Goal: Task Accomplishment & Management: Use online tool/utility

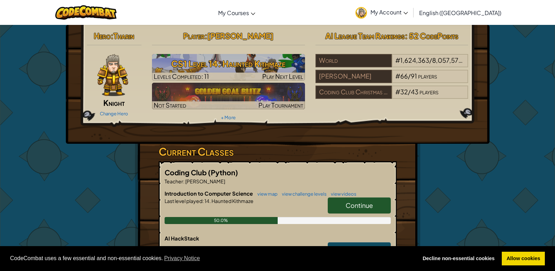
click at [363, 204] on span "Continue" at bounding box center [359, 205] width 27 height 8
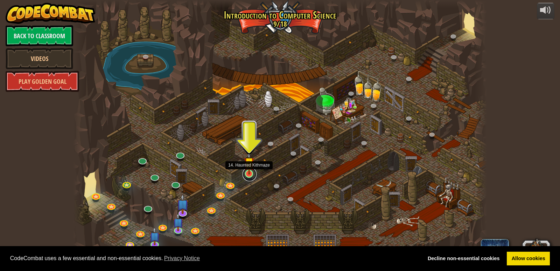
click at [248, 174] on link at bounding box center [250, 174] width 14 height 14
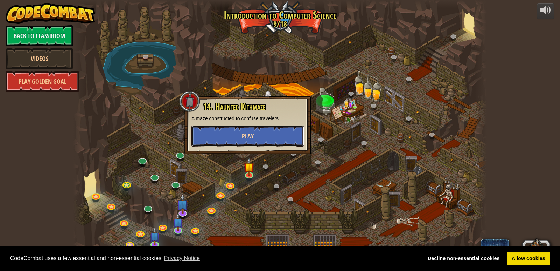
click at [266, 137] on button "Play" at bounding box center [248, 135] width 113 height 21
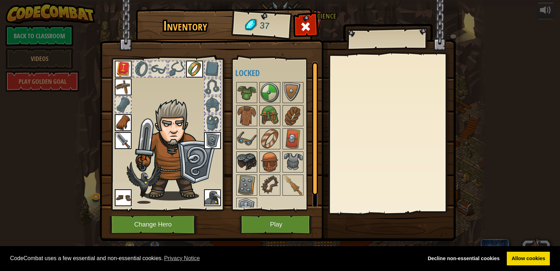
click at [251, 168] on img at bounding box center [247, 162] width 20 height 20
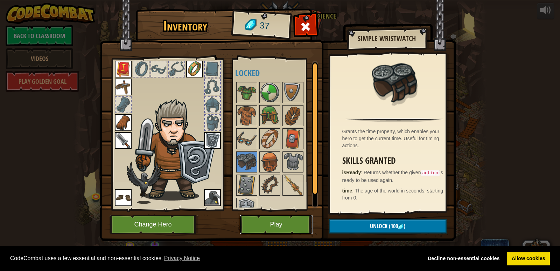
click at [279, 220] on button "Play" at bounding box center [276, 224] width 73 height 19
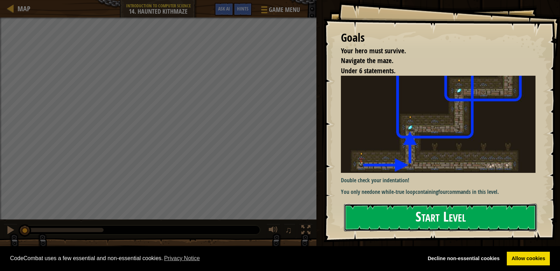
click at [463, 216] on button "Start Level" at bounding box center [440, 217] width 193 height 28
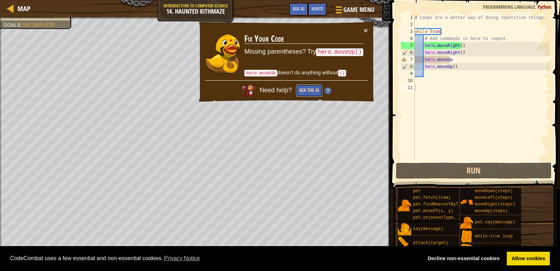
click at [317, 85] on button "Ask the AI" at bounding box center [309, 90] width 27 height 13
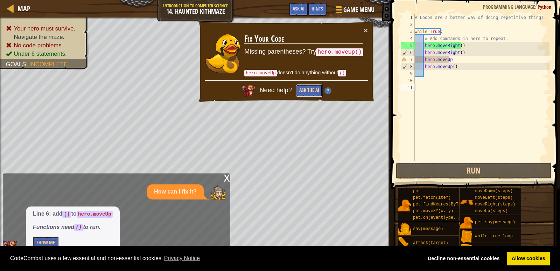
click at [313, 88] on button "Ask the AI" at bounding box center [309, 90] width 27 height 13
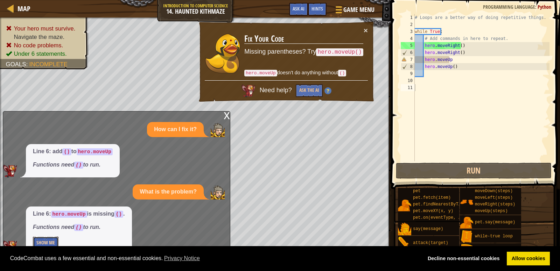
click at [46, 240] on button "Show Me" at bounding box center [46, 242] width 26 height 13
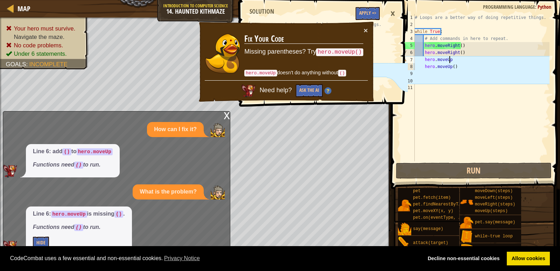
click at [454, 61] on div "# Loops are a better way of doing repetitive things. while True : # Add command…" at bounding box center [482, 94] width 136 height 161
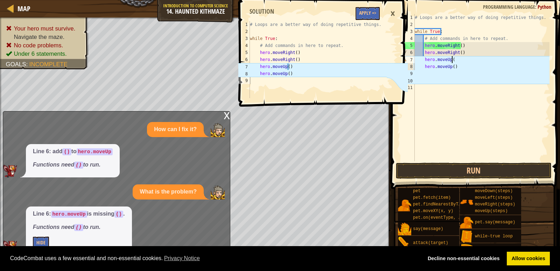
type textarea "hero.moveUp()"
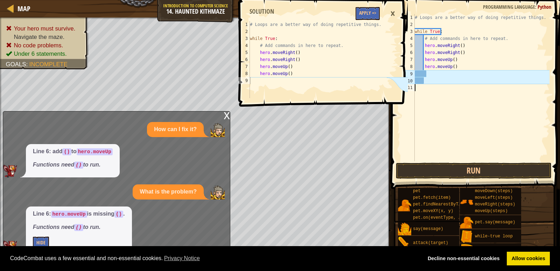
click at [435, 128] on div "# Loops are a better way of doing repetitive things. while True : # Add command…" at bounding box center [482, 94] width 136 height 161
click at [446, 164] on button "Run" at bounding box center [474, 170] width 156 height 16
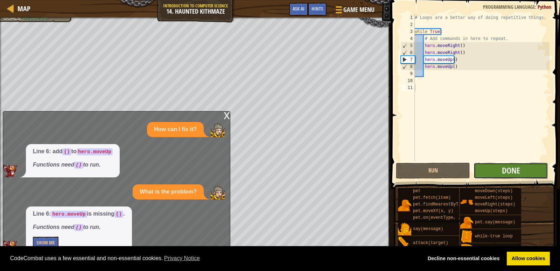
drag, startPoint x: 487, startPoint y: 171, endPoint x: 484, endPoint y: 175, distance: 5.5
click at [484, 175] on button "Done" at bounding box center [511, 170] width 74 height 16
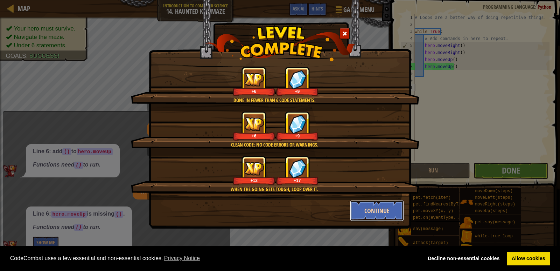
click at [377, 215] on button "Continue" at bounding box center [377, 210] width 54 height 21
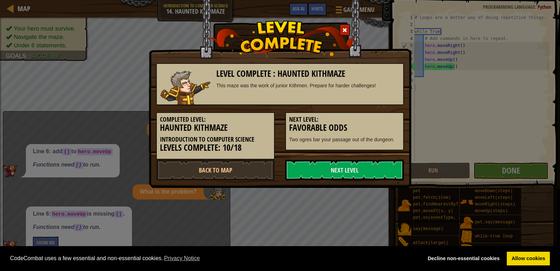
click at [383, 208] on div "Level Complete : Haunted Kithmaze This maze was the work of junior Kithmen. Pre…" at bounding box center [280, 135] width 560 height 271
click at [382, 172] on link "Next Level" at bounding box center [344, 169] width 119 height 21
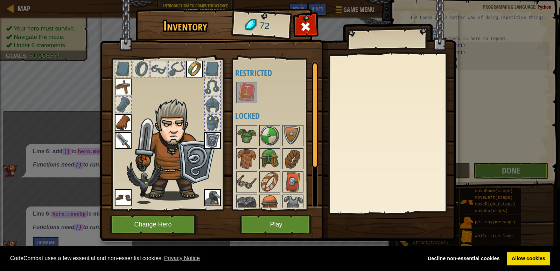
click at [249, 91] on img at bounding box center [247, 93] width 20 height 20
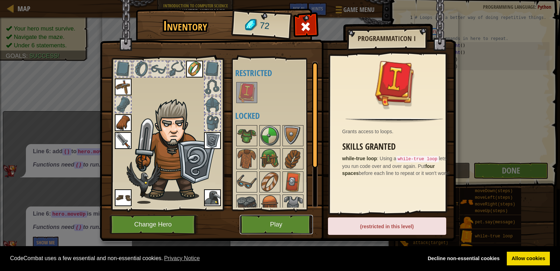
click at [276, 218] on button "Play" at bounding box center [276, 224] width 73 height 19
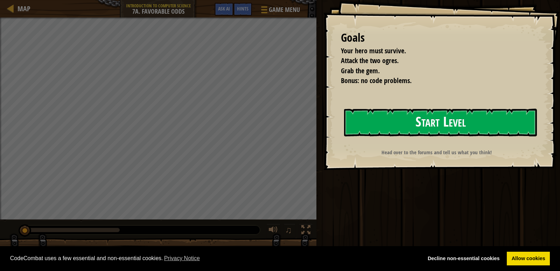
click at [409, 112] on button "Start Level" at bounding box center [440, 123] width 193 height 28
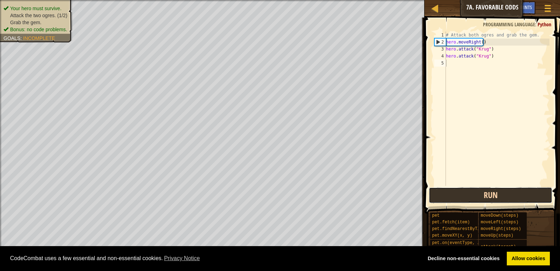
click at [485, 198] on button "Run" at bounding box center [490, 195] width 123 height 16
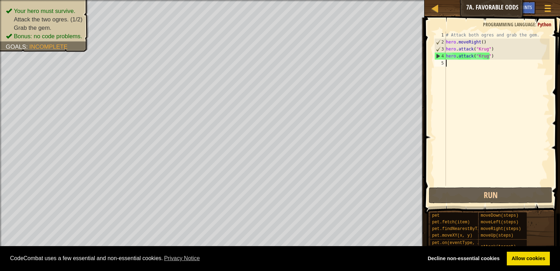
type textarea "h"
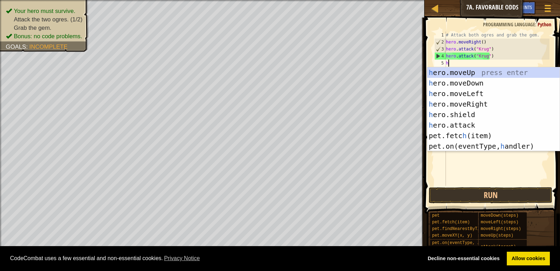
scroll to position [3, 0]
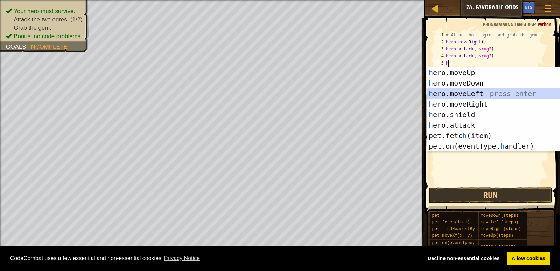
click at [469, 95] on div "h ero.moveUp press enter h ero.moveDown press enter h ero.moveLeft press enter …" at bounding box center [494, 119] width 132 height 105
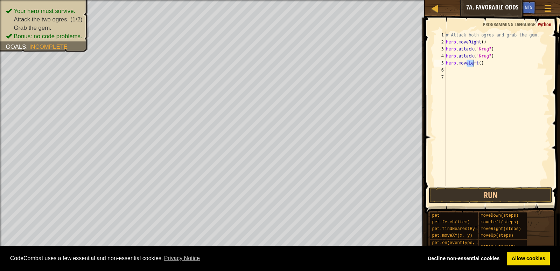
drag, startPoint x: 468, startPoint y: 63, endPoint x: 474, endPoint y: 63, distance: 6.3
click at [474, 63] on div "# Attack both ogres and grab the gem. hero . moveRight ( ) hero . attack ( "[PE…" at bounding box center [497, 116] width 105 height 168
type textarea "hero.moveRight"
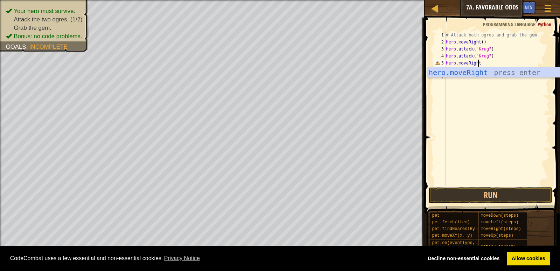
scroll to position [3, 0]
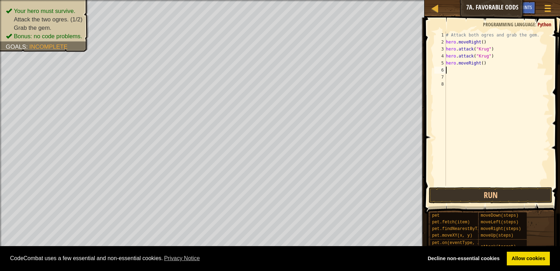
type textarea "h"
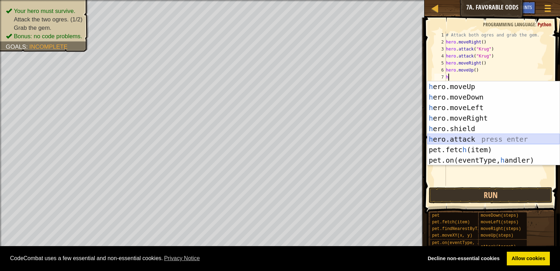
click at [469, 136] on div "h ero.moveUp press enter h ero.moveDown press enter h ero.moveLeft press enter …" at bounding box center [494, 133] width 132 height 105
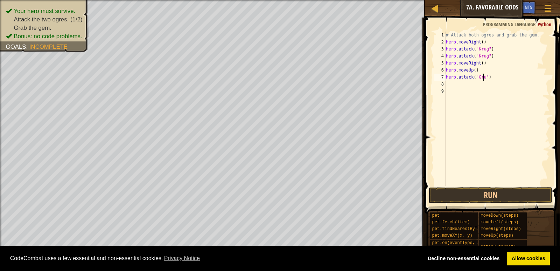
scroll to position [3, 3]
type textarea "hero.attack("Grump")"
click at [439, 82] on div "8" at bounding box center [441, 84] width 12 height 7
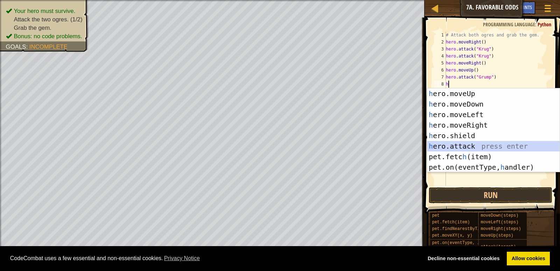
drag, startPoint x: 460, startPoint y: 146, endPoint x: 479, endPoint y: 151, distance: 19.7
click at [461, 146] on div "h ero.moveUp press enter h ero.moveDown press enter h ero.moveLeft press enter …" at bounding box center [494, 140] width 132 height 105
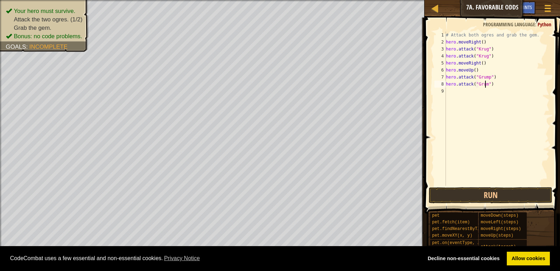
scroll to position [3, 3]
type textarea "hero.attack("Grump")"
click at [443, 90] on div "9" at bounding box center [441, 91] width 12 height 7
type textarea "h"
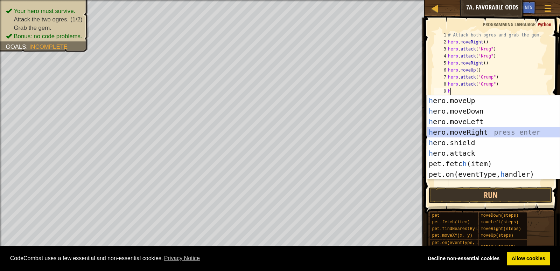
click at [468, 133] on div "h ero.moveUp press enter h ero.moveDown press enter h ero.moveLeft press enter …" at bounding box center [494, 147] width 132 height 105
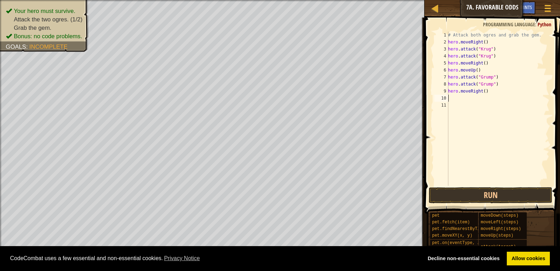
type textarea "h"
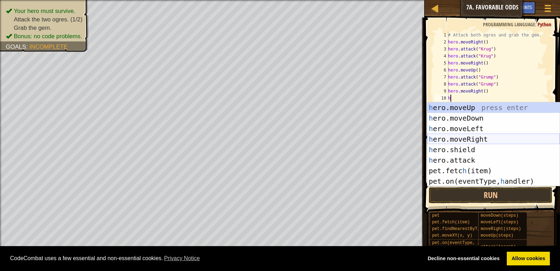
click at [471, 138] on div "h ero.moveUp press enter h ero.moveDown press enter h ero.moveLeft press enter …" at bounding box center [494, 154] width 132 height 105
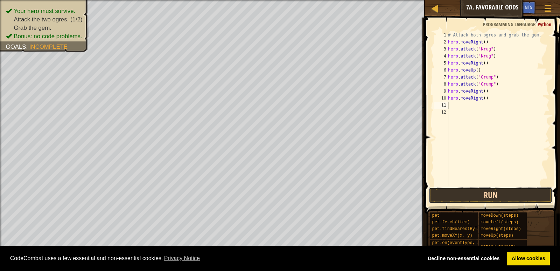
click at [487, 192] on button "Run" at bounding box center [490, 195] width 123 height 16
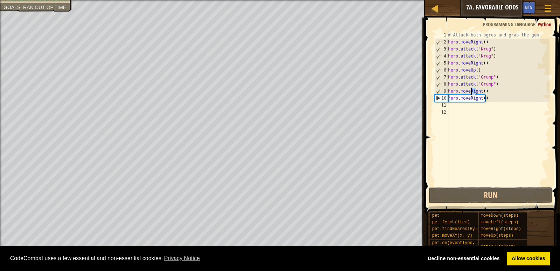
drag, startPoint x: 477, startPoint y: 91, endPoint x: 471, endPoint y: 93, distance: 5.9
click at [471, 93] on div "# Attack both ogres and grab the gem. hero . moveRight ( ) hero . attack ( "[PE…" at bounding box center [498, 116] width 103 height 168
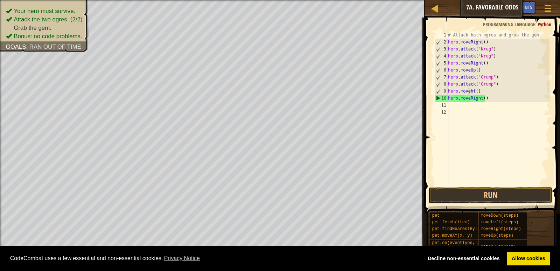
click at [470, 93] on div "# Attack both ogres and grab the gem. hero . moveRight ( ) hero . attack ( "[PE…" at bounding box center [498, 116] width 103 height 168
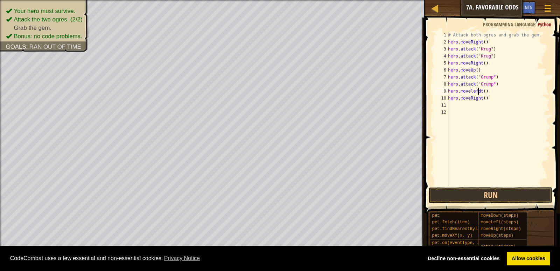
scroll to position [3, 2]
click at [464, 195] on button "Run" at bounding box center [490, 195] width 123 height 16
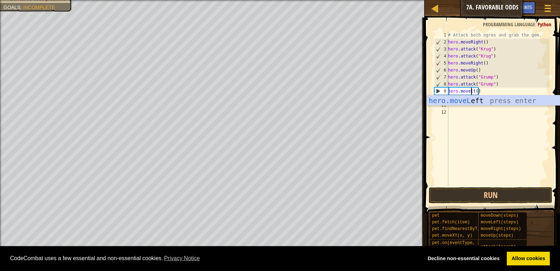
scroll to position [3, 2]
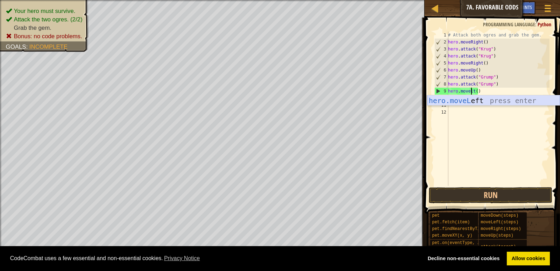
click at [501, 98] on div "hero.moveL eft press enter" at bounding box center [494, 111] width 132 height 32
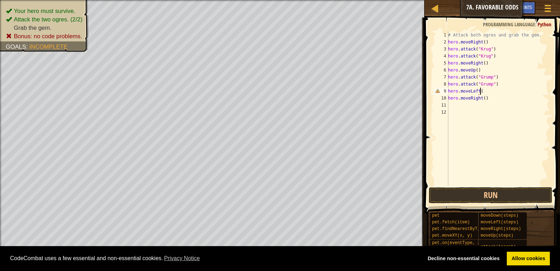
scroll to position [3, 2]
click at [512, 192] on button "Run" at bounding box center [490, 195] width 123 height 16
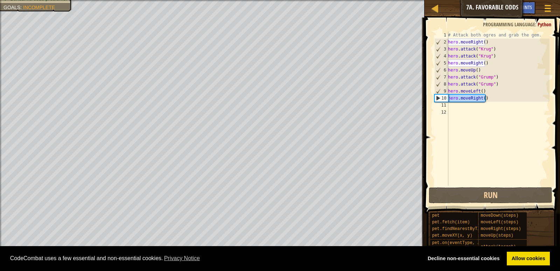
drag, startPoint x: 488, startPoint y: 97, endPoint x: 447, endPoint y: 97, distance: 41.0
click at [447, 97] on div "hero.moveLeft() 1 2 3 4 5 6 7 8 9 10 11 12 # Attack both [PERSON_NAME] and grab…" at bounding box center [491, 109] width 117 height 154
type textarea "hero.moveRight()"
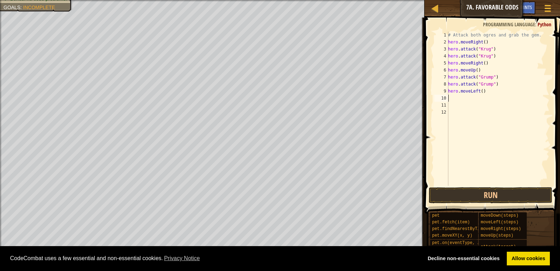
type textarea "h"
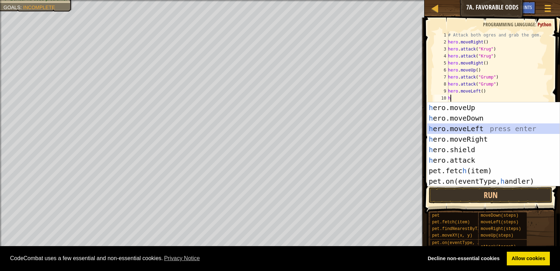
click at [452, 129] on div "h ero.moveUp press enter h ero.moveDown press enter h ero.moveLeft press enter …" at bounding box center [494, 154] width 132 height 105
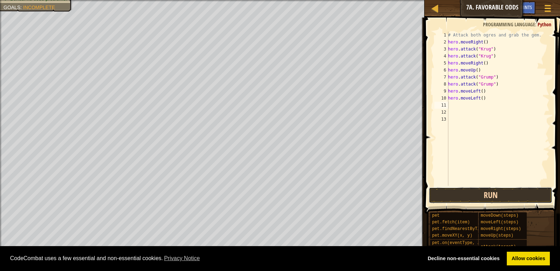
drag, startPoint x: 486, startPoint y: 197, endPoint x: 502, endPoint y: 193, distance: 16.2
click at [502, 193] on button "Run" at bounding box center [490, 195] width 123 height 16
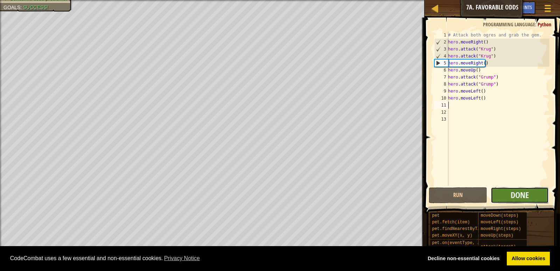
click at [520, 200] on button "Done" at bounding box center [520, 195] width 58 height 16
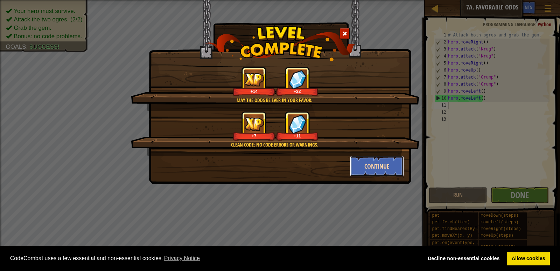
drag, startPoint x: 384, startPoint y: 167, endPoint x: 379, endPoint y: 168, distance: 5.3
click at [379, 168] on button "Continue" at bounding box center [377, 165] width 54 height 21
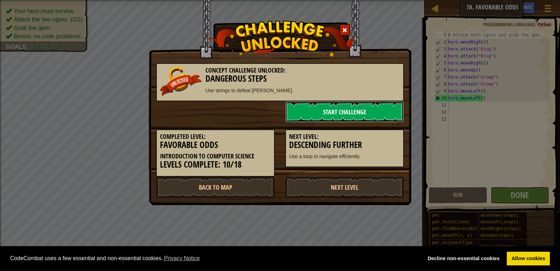
click at [385, 104] on link "Start Challenge" at bounding box center [344, 111] width 119 height 21
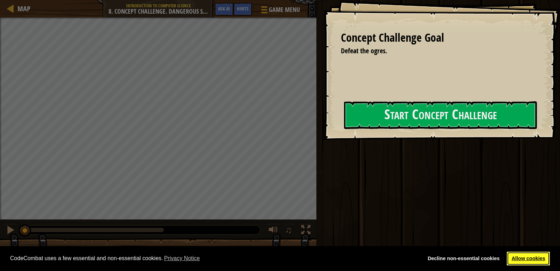
click at [540, 255] on link "Allow cookies" at bounding box center [528, 258] width 43 height 14
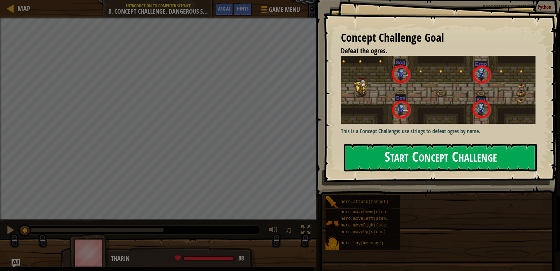
click at [503, 152] on button "Start Concept Challenge" at bounding box center [440, 158] width 193 height 28
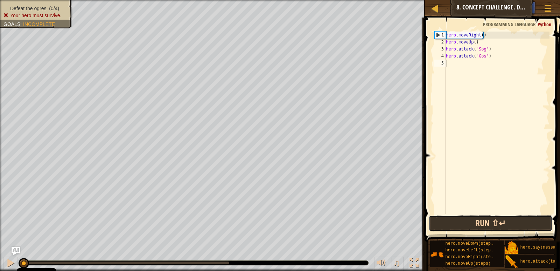
click at [511, 228] on button "Run ⇧↵" at bounding box center [490, 223] width 123 height 16
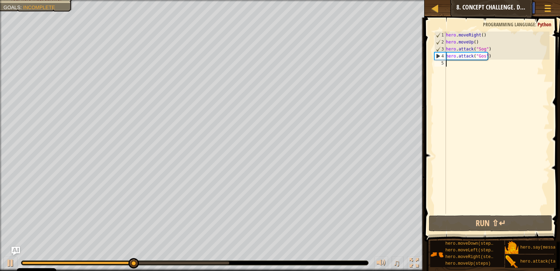
scroll to position [3, 0]
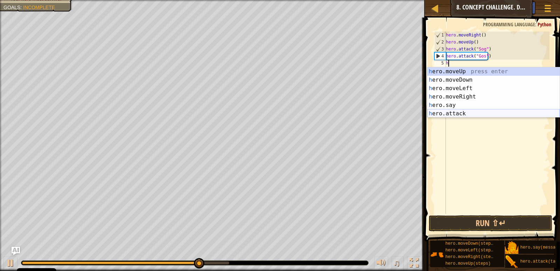
click at [478, 117] on div "h ero.moveUp press enter h ero.moveDown press enter h ero.moveLeft press enter …" at bounding box center [494, 100] width 132 height 67
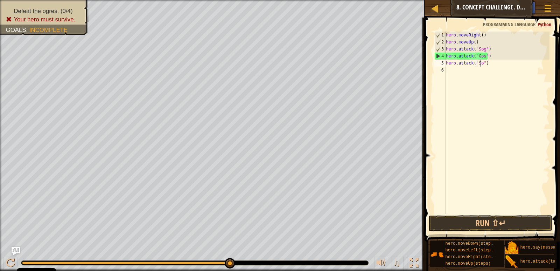
scroll to position [3, 3]
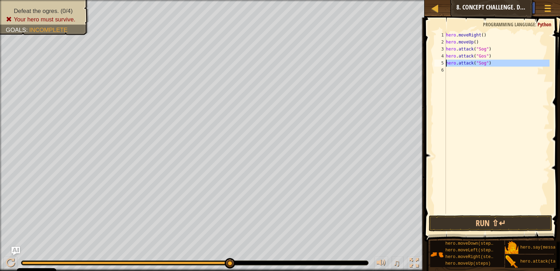
click at [443, 66] on div "5" at bounding box center [441, 63] width 12 height 7
type textarea "hero.attack("Sog")"
click at [442, 70] on div "6" at bounding box center [441, 70] width 12 height 7
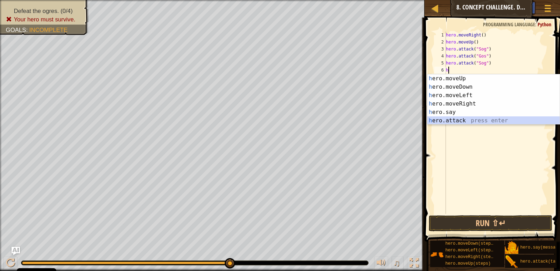
click at [457, 119] on div "h ero.moveUp press enter h ero.moveDown press enter h ero.moveLeft press enter …" at bounding box center [494, 107] width 132 height 67
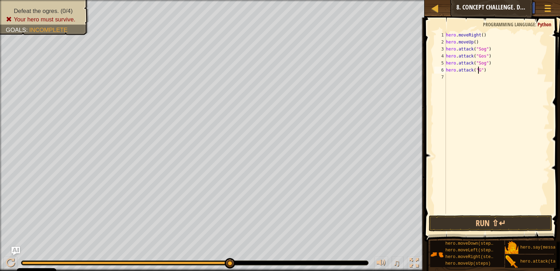
scroll to position [3, 3]
type textarea "hero.attack("Gos")"
click at [499, 225] on button "Run ⇧↵" at bounding box center [490, 223] width 123 height 16
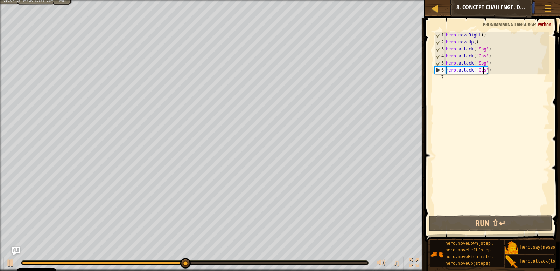
click at [441, 78] on div "7" at bounding box center [441, 77] width 12 height 7
type textarea "h"
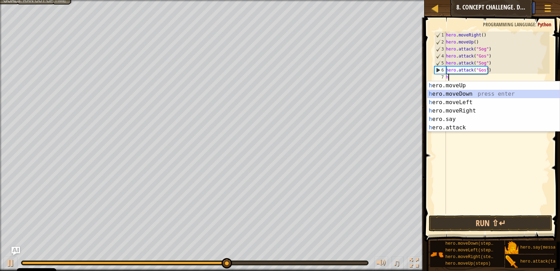
click at [467, 91] on div "h ero.moveUp press enter h ero.moveDown press enter h ero.moveLeft press enter …" at bounding box center [494, 114] width 132 height 67
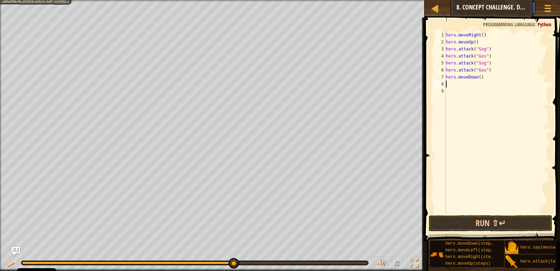
type textarea "h"
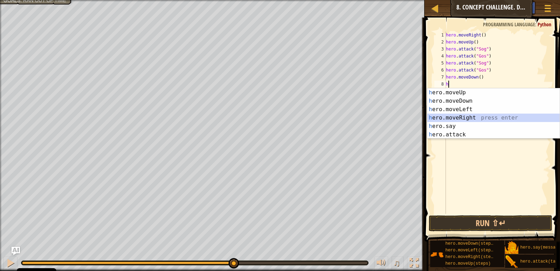
click at [464, 116] on div "h ero.moveUp press enter h ero.moveDown press enter h ero.moveLeft press enter …" at bounding box center [494, 121] width 132 height 67
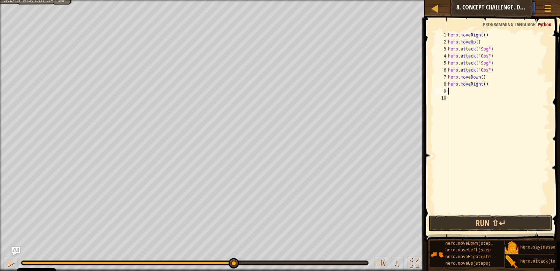
type textarea "h"
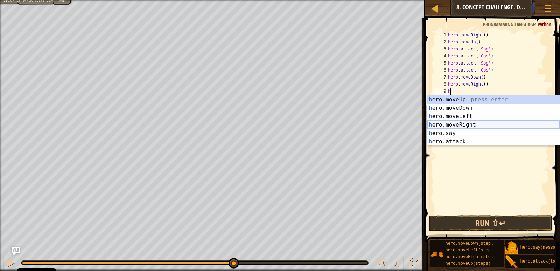
click at [465, 121] on div "h ero.moveUp press enter h ero.moveDown press enter h ero.moveLeft press enter …" at bounding box center [494, 128] width 132 height 67
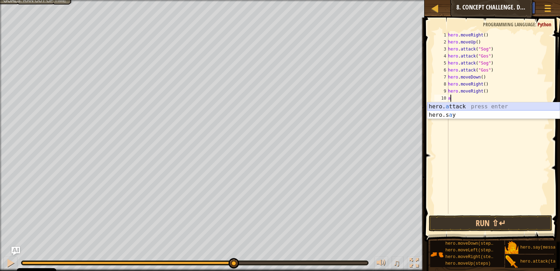
click at [456, 102] on div "hero. a ttack press enter hero.s a y press enter" at bounding box center [494, 119] width 132 height 34
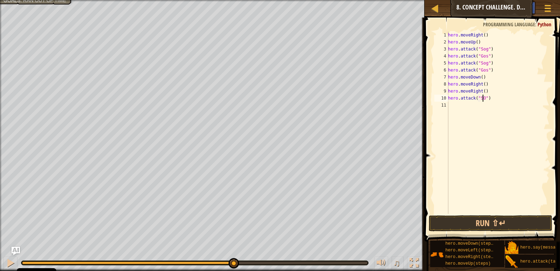
scroll to position [3, 3]
type textarea "hero.attack("Sog")"
click at [445, 103] on div "11" at bounding box center [442, 105] width 14 height 7
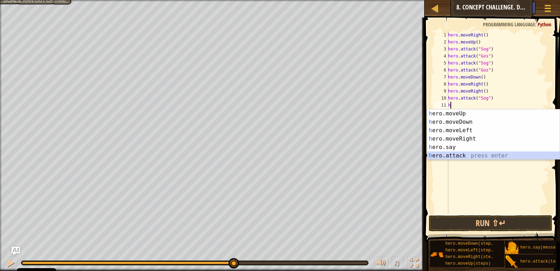
click at [446, 155] on div "h ero.moveUp press enter h ero.moveDown press enter h ero.moveLeft press enter …" at bounding box center [494, 142] width 132 height 67
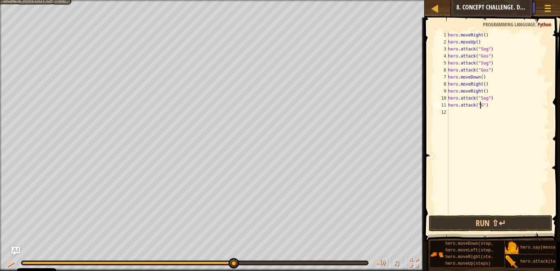
scroll to position [3, 3]
click at [442, 107] on div "11" at bounding box center [442, 105] width 14 height 7
type textarea "hero.attack("Gos")"
click at [443, 112] on div "12" at bounding box center [442, 112] width 14 height 7
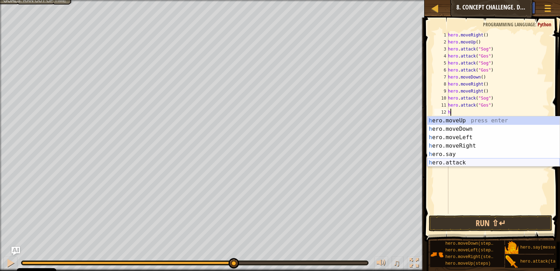
click at [443, 160] on div "h ero.moveUp press enter h ero.moveDown press enter h ero.moveLeft press enter …" at bounding box center [494, 149] width 132 height 67
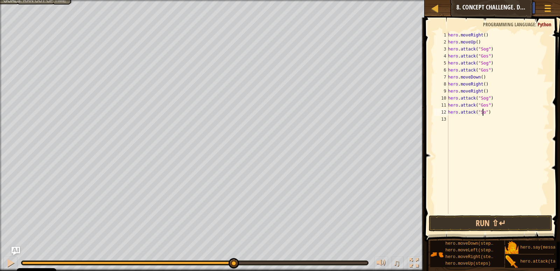
scroll to position [3, 3]
type textarea "hero.attack("Sog")"
click at [443, 116] on div "13" at bounding box center [442, 119] width 14 height 7
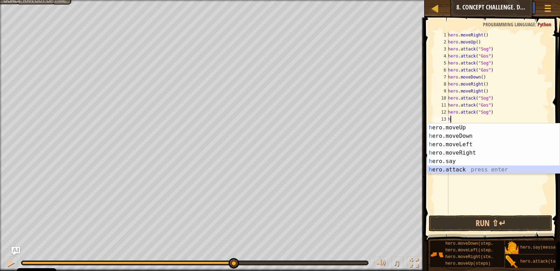
click at [455, 171] on div "h ero.moveUp press enter h ero.moveDown press enter h ero.moveLeft press enter …" at bounding box center [494, 156] width 132 height 67
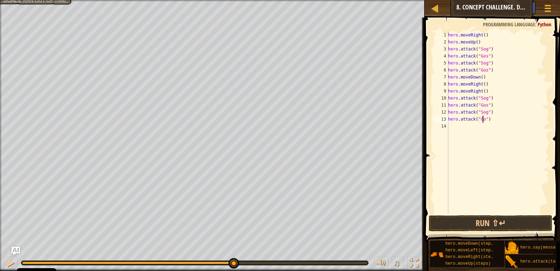
scroll to position [3, 3]
click at [464, 228] on button "Run ⇧↵" at bounding box center [490, 223] width 123 height 16
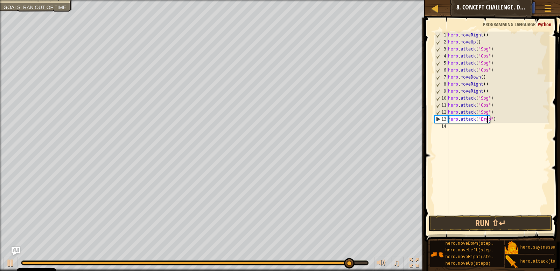
scroll to position [3, 3]
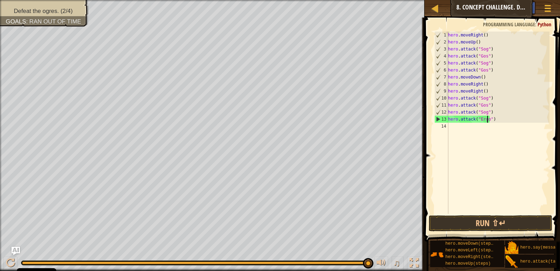
click at [484, 113] on div "hero . moveRight ( ) hero . moveUp ( ) hero . attack ( "Sog" ) hero . attack ( …" at bounding box center [498, 130] width 103 height 196
click at [485, 113] on div "hero . moveRight ( ) hero . moveUp ( ) hero . attack ( "Sog" ) hero . attack ( …" at bounding box center [498, 130] width 103 height 196
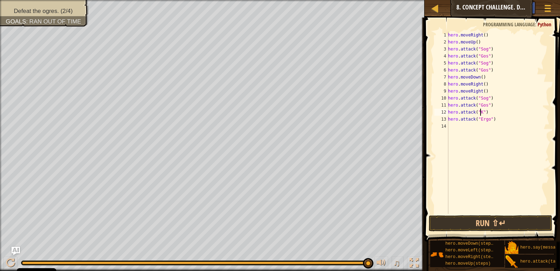
scroll to position [3, 3]
drag, startPoint x: 484, startPoint y: 105, endPoint x: 478, endPoint y: 107, distance: 6.6
click at [478, 107] on div "hero . moveRight ( ) hero . moveUp ( ) hero . attack ( "Sog" ) hero . attack ( …" at bounding box center [498, 130] width 103 height 196
click at [484, 96] on div "hero . moveRight ( ) hero . moveUp ( ) hero . attack ( "Sog" ) hero . attack ( …" at bounding box center [498, 130] width 103 height 196
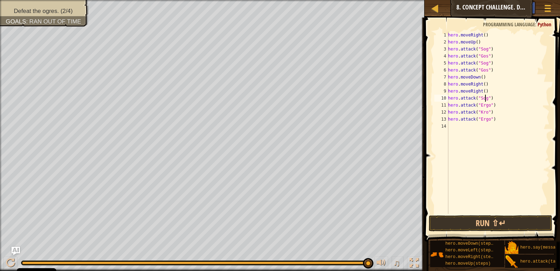
drag, startPoint x: 484, startPoint y: 99, endPoint x: 485, endPoint y: 55, distance: 44.5
click at [483, 98] on div "hero . moveRight ( ) hero . moveUp ( ) hero . attack ( "Sog" ) hero . attack ( …" at bounding box center [498, 130] width 103 height 196
type textarea "hero.attack("Kro")"
click at [484, 217] on button "Run ⇧↵" at bounding box center [490, 223] width 123 height 16
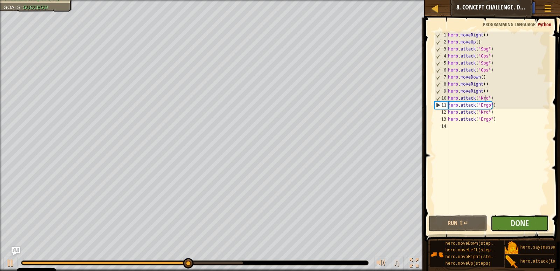
click at [497, 220] on button "Done" at bounding box center [520, 223] width 58 height 16
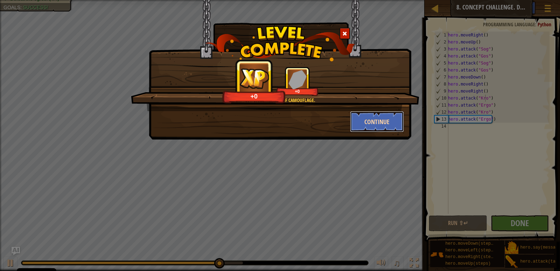
click at [384, 127] on button "Continue" at bounding box center [377, 121] width 54 height 21
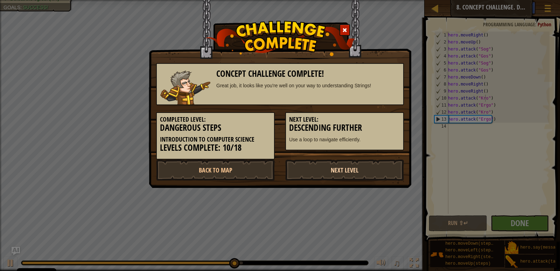
click at [344, 168] on link "Next Level" at bounding box center [344, 169] width 119 height 21
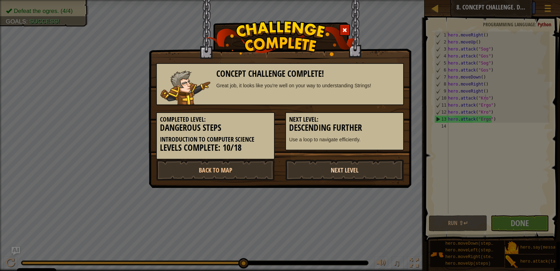
click at [344, 168] on link "Next Level" at bounding box center [344, 169] width 119 height 21
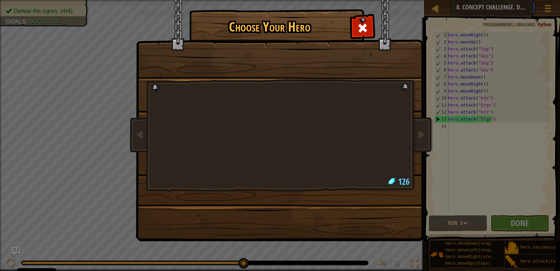
click at [344, 1] on body "Cookie Policy CodeCombat uses a few essential and non-essential cookies. Privac…" at bounding box center [280, 0] width 560 height 1
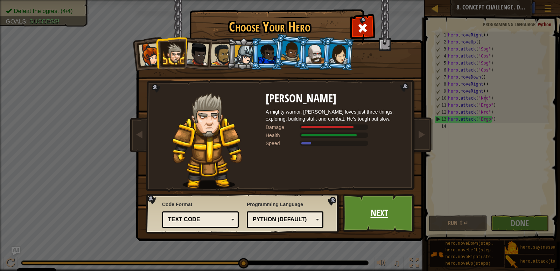
click at [379, 212] on link "Next" at bounding box center [379, 213] width 73 height 39
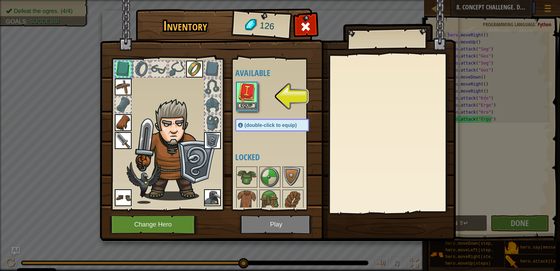
click at [244, 89] on img at bounding box center [247, 93] width 20 height 20
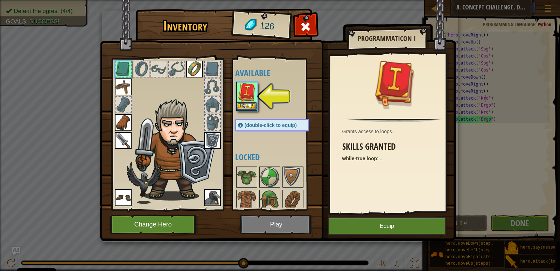
click at [244, 89] on img at bounding box center [247, 93] width 20 height 20
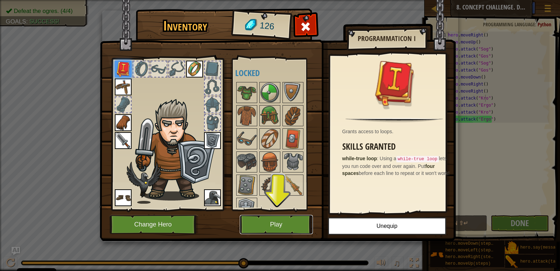
click at [291, 221] on button "Play" at bounding box center [276, 224] width 73 height 19
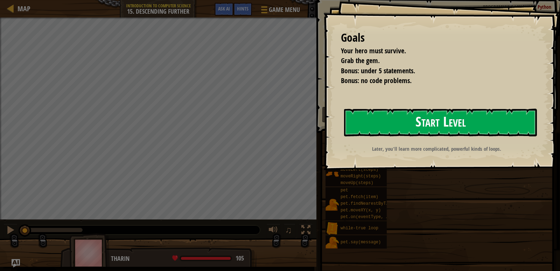
click at [443, 113] on button "Start Level" at bounding box center [440, 123] width 193 height 28
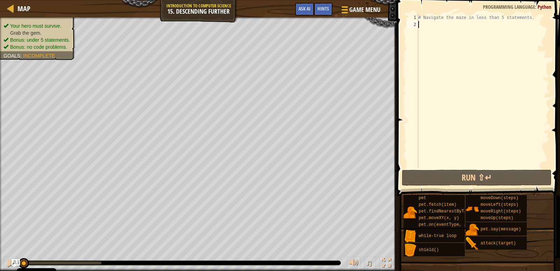
type textarea "h"
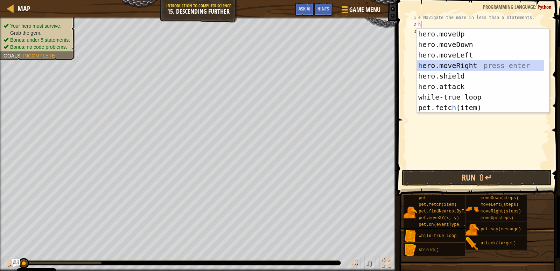
click at [477, 65] on div "h ero.moveUp press enter h ero.moveDown press enter h ero.moveLeft press enter …" at bounding box center [480, 81] width 127 height 105
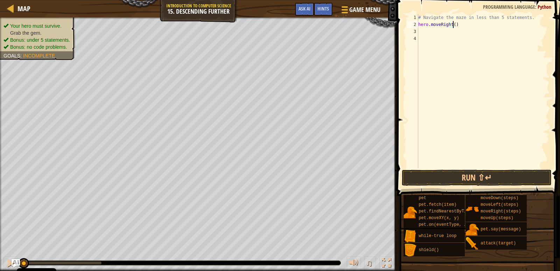
click at [452, 25] on div "# Navigate the maze in less than 5 statements. hero . moveRight ( )" at bounding box center [483, 98] width 133 height 168
type textarea "hero.moveRight(2)"
click at [410, 29] on div "3" at bounding box center [413, 31] width 12 height 7
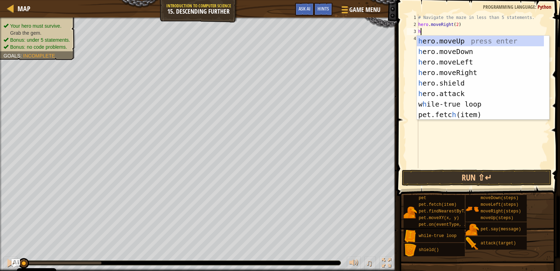
type textarea "h"
click at [459, 53] on div "h ero.moveUp press enter h ero.moveDown press enter h ero.moveLeft press enter …" at bounding box center [480, 88] width 127 height 105
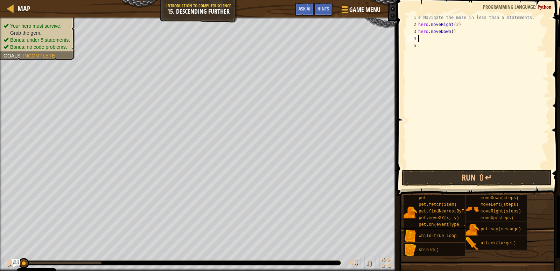
type textarea "h"
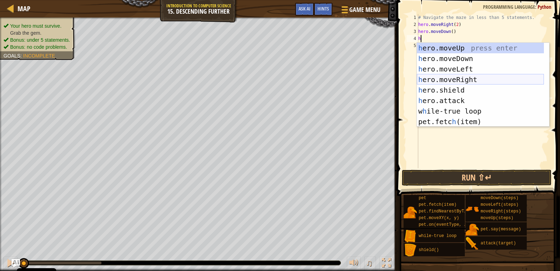
click at [443, 78] on div "h ero.moveUp press enter h ero.moveDown press enter h ero.moveLeft press enter …" at bounding box center [480, 95] width 127 height 105
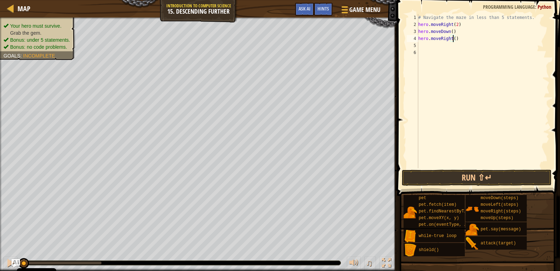
click at [453, 41] on div "# Navigate the maze in less than 5 statements. hero . moveRight ( 2 ) hero . mo…" at bounding box center [483, 98] width 133 height 168
click at [409, 41] on div "4" at bounding box center [413, 38] width 12 height 7
type textarea "hero.moveRight(2)"
drag, startPoint x: 419, startPoint y: 47, endPoint x: 414, endPoint y: 45, distance: 4.8
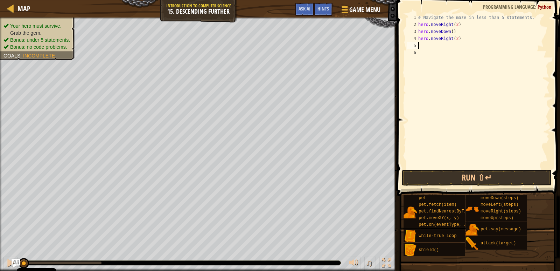
click at [416, 46] on div "hero.moveRight(2) 1 2 3 4 5 6 # Navigate the maze in less than 5 statements. he…" at bounding box center [477, 91] width 144 height 154
click at [417, 43] on div "5" at bounding box center [413, 45] width 12 height 7
type textarea "h"
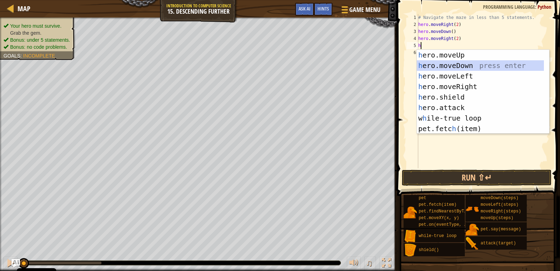
click at [463, 66] on div "h ero.moveUp press enter h ero.moveDown press enter h ero.moveLeft press enter …" at bounding box center [480, 102] width 127 height 105
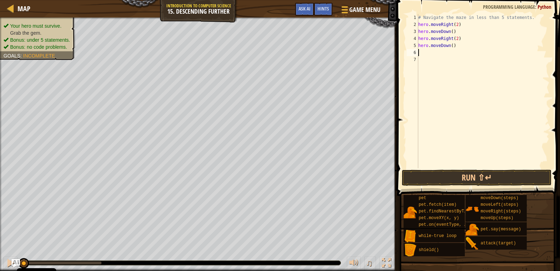
type textarea "h"
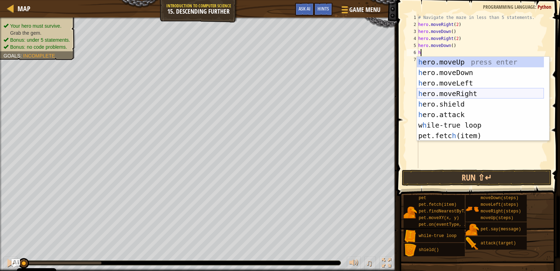
click at [448, 95] on div "h ero.moveUp press enter h ero.moveDown press enter h ero.moveLeft press enter …" at bounding box center [480, 109] width 127 height 105
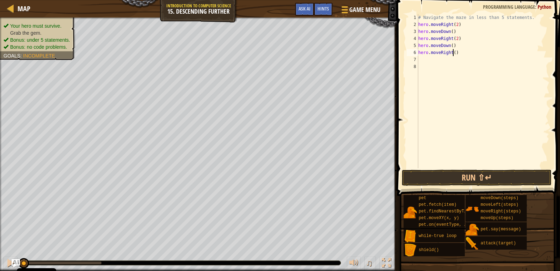
click at [453, 53] on div "# Navigate the maze in less than 5 statements. hero . moveRight ( 2 ) hero . mo…" at bounding box center [483, 98] width 133 height 168
type textarea "hero.moveRight(2)"
drag, startPoint x: 441, startPoint y: 166, endPoint x: 443, endPoint y: 176, distance: 10.6
click at [442, 173] on div "hero.moveRight(2) 1 2 3 4 5 6 7 8 # Navigate the maze in less than 5 statements…" at bounding box center [477, 112] width 165 height 216
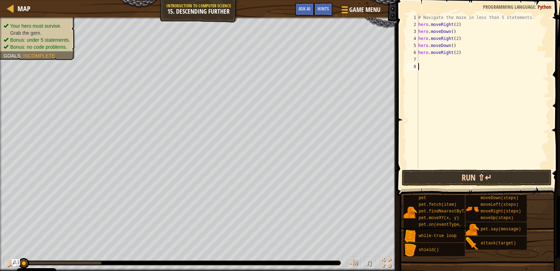
scroll to position [3, 0]
click at [443, 176] on button "Run ⇧↵" at bounding box center [477, 177] width 150 height 16
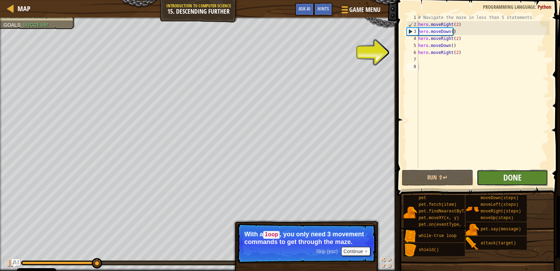
click at [513, 176] on span "Done" at bounding box center [513, 177] width 18 height 11
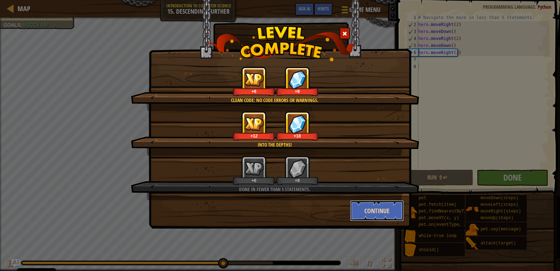
click at [388, 213] on button "Continue" at bounding box center [377, 210] width 54 height 21
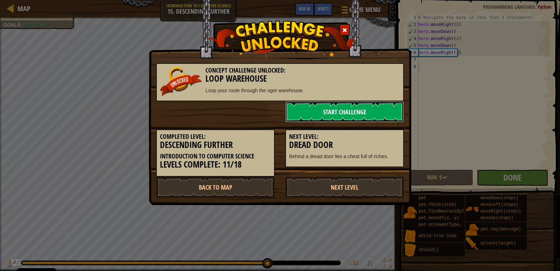
click at [359, 110] on link "Start Challenge" at bounding box center [344, 111] width 119 height 21
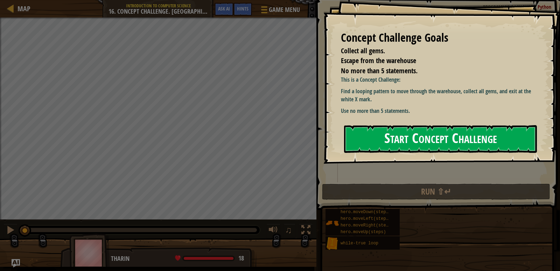
click at [436, 143] on button "Start Concept Challenge" at bounding box center [440, 139] width 193 height 28
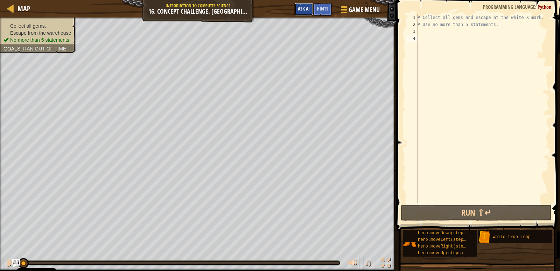
click at [300, 10] on span "Ask AI" at bounding box center [304, 8] width 12 height 7
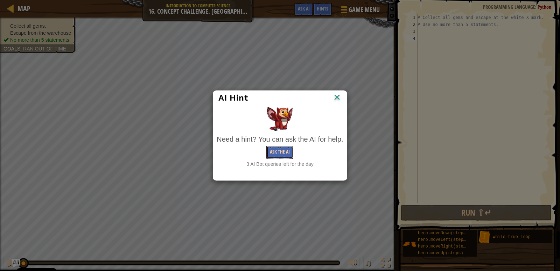
click at [280, 154] on button "Ask the AI" at bounding box center [279, 152] width 27 height 13
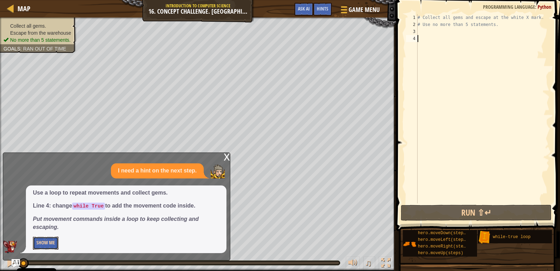
click at [53, 243] on button "Show Me" at bounding box center [46, 242] width 26 height 13
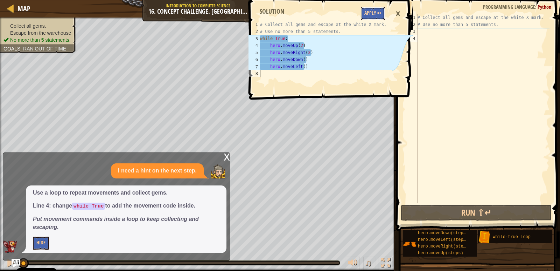
click at [375, 9] on button "Apply =>" at bounding box center [373, 13] width 24 height 13
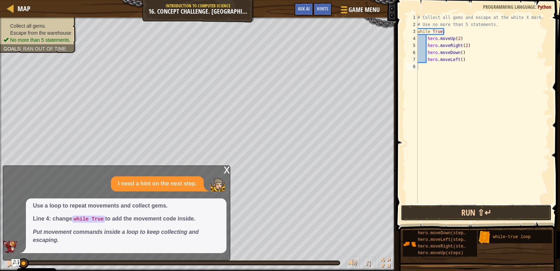
click at [445, 208] on button "Run ⇧↵" at bounding box center [476, 212] width 151 height 16
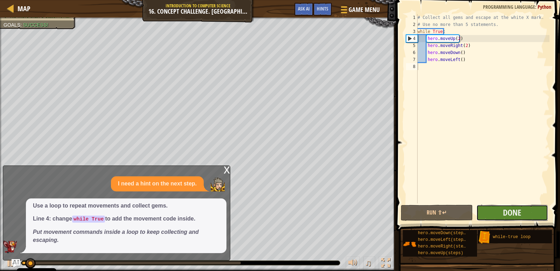
click at [500, 212] on button "Done" at bounding box center [513, 212] width 72 height 16
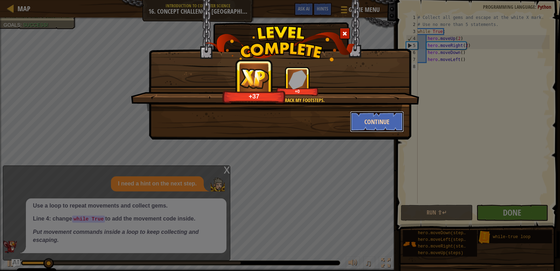
click at [386, 129] on button "Continue" at bounding box center [377, 121] width 54 height 21
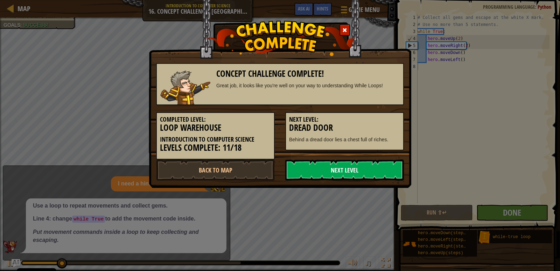
click at [359, 169] on link "Next Level" at bounding box center [344, 169] width 119 height 21
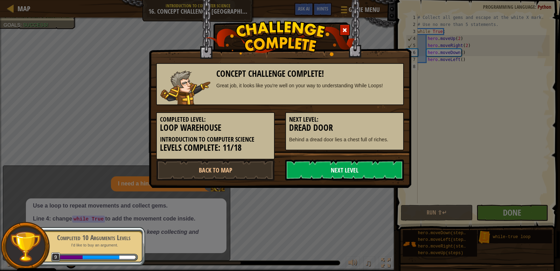
click at [357, 171] on link "Next Level" at bounding box center [344, 169] width 119 height 21
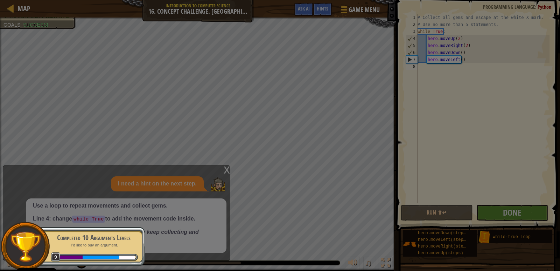
click at [356, 171] on div at bounding box center [280, 135] width 560 height 271
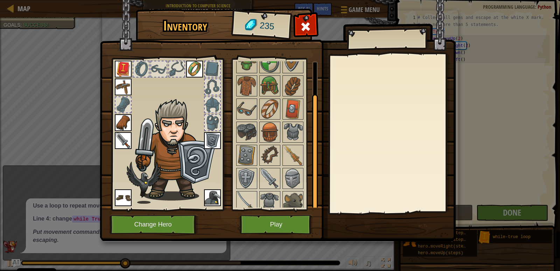
scroll to position [35, 0]
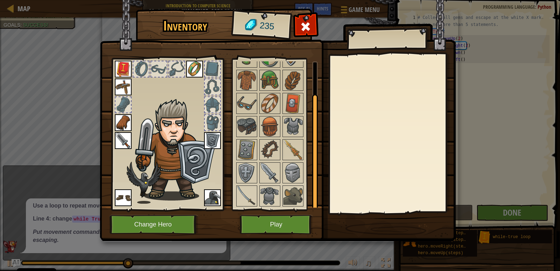
drag, startPoint x: 315, startPoint y: 147, endPoint x: 319, endPoint y: 204, distance: 56.8
click at [319, 204] on div "Inventory 235 Available Equip Equip Equip Equip Equip Equip Equip Equip (double…" at bounding box center [280, 126] width 356 height 231
click at [293, 196] on img at bounding box center [293, 196] width 20 height 20
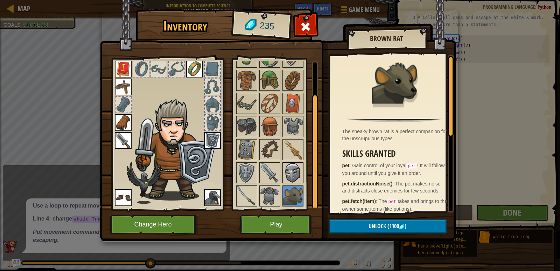
click at [296, 175] on img at bounding box center [293, 173] width 20 height 20
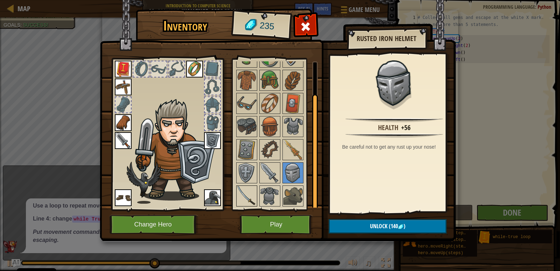
click at [256, 194] on div "Available Equip Equip Equip Equip Equip Equip Equip Equip (double-click to equi…" at bounding box center [279, 134] width 88 height 146
click at [262, 168] on img at bounding box center [270, 173] width 20 height 20
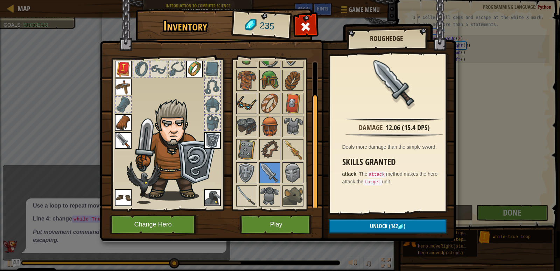
drag, startPoint x: 247, startPoint y: 107, endPoint x: 251, endPoint y: 110, distance: 5.0
click at [246, 106] on img at bounding box center [247, 103] width 20 height 20
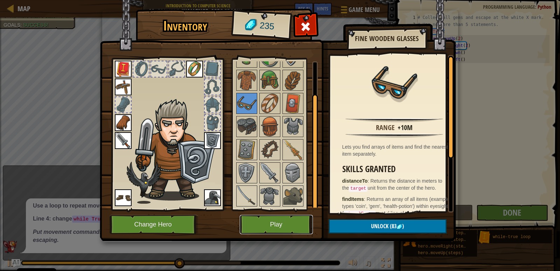
click at [296, 222] on button "Play" at bounding box center [276, 224] width 73 height 19
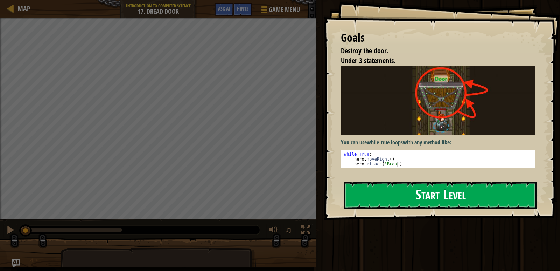
click at [413, 204] on button "Start Level" at bounding box center [440, 195] width 193 height 28
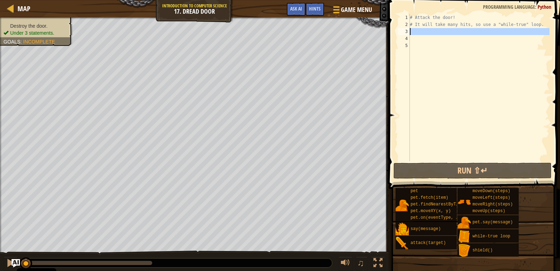
click at [402, 28] on div "3" at bounding box center [404, 31] width 12 height 7
click at [302, 6] on button "Ask AI" at bounding box center [296, 9] width 19 height 13
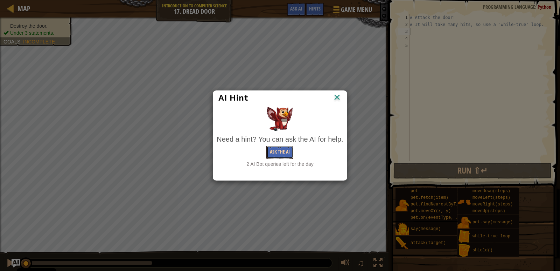
click at [280, 148] on button "Ask the AI" at bounding box center [279, 152] width 27 height 13
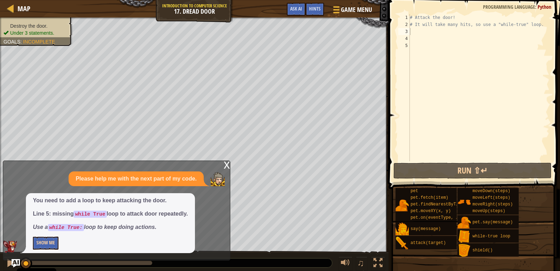
click at [38, 237] on div "You need to add a loop to keep attacking the door. Line 5: missing while True l…" at bounding box center [110, 223] width 169 height 60
click at [39, 243] on button "Show Me" at bounding box center [46, 242] width 26 height 13
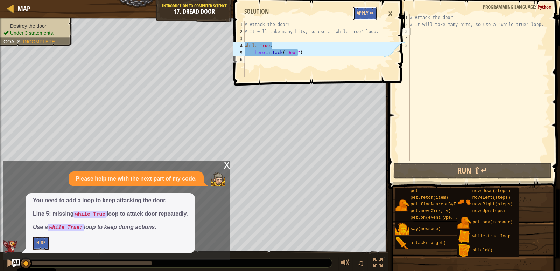
click at [370, 11] on button "Apply =>" at bounding box center [365, 13] width 24 height 13
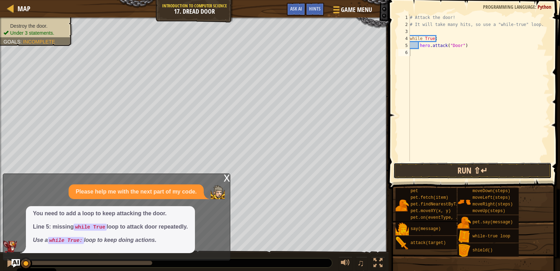
click at [477, 172] on button "Run ⇧↵" at bounding box center [473, 170] width 158 height 16
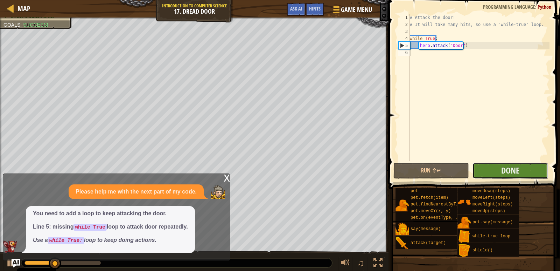
click at [491, 170] on button "Done" at bounding box center [511, 170] width 76 height 16
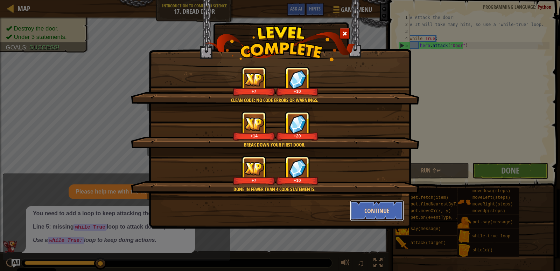
click at [371, 216] on button "Continue" at bounding box center [377, 210] width 54 height 21
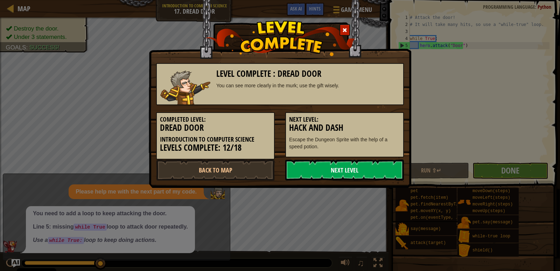
click at [386, 168] on link "Next Level" at bounding box center [344, 169] width 119 height 21
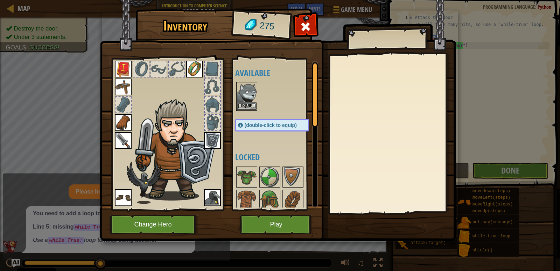
click at [248, 97] on img at bounding box center [247, 93] width 20 height 20
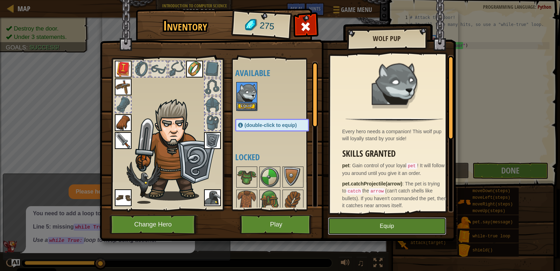
click at [386, 222] on button "Equip" at bounding box center [387, 226] width 118 height 18
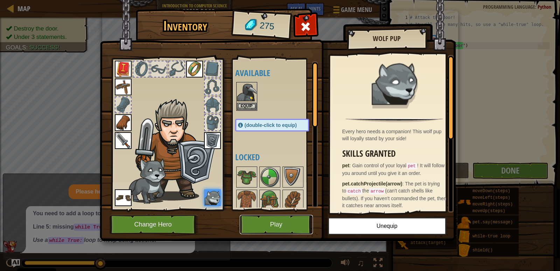
click at [270, 212] on div "Inventory 275 Available Equip Equip Equip Equip Equip Equip Equip Equip Equip (…" at bounding box center [280, 126] width 356 height 231
click at [269, 217] on button "Play" at bounding box center [276, 224] width 73 height 19
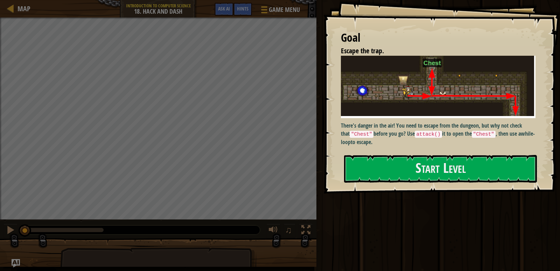
click at [454, 136] on p "There's danger in the air! You need to escape from the dungeon, but why not che…" at bounding box center [441, 134] width 200 height 24
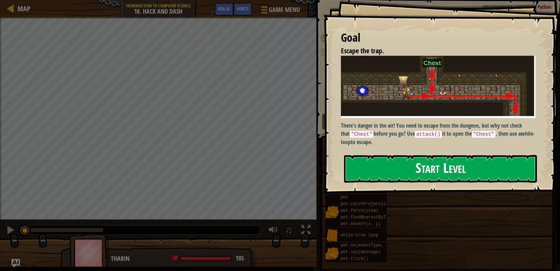
click at [445, 176] on button "Start Level" at bounding box center [440, 169] width 193 height 28
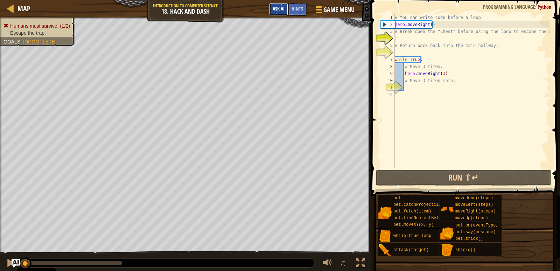
click at [277, 12] on button "Ask AI" at bounding box center [278, 9] width 19 height 13
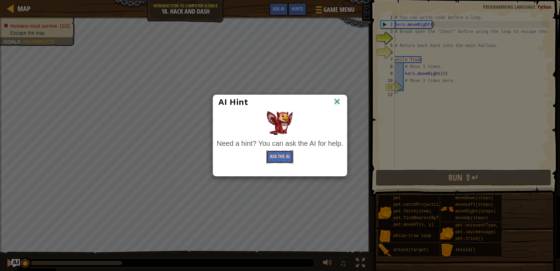
click at [276, 156] on button "Ask the AI" at bounding box center [279, 156] width 27 height 13
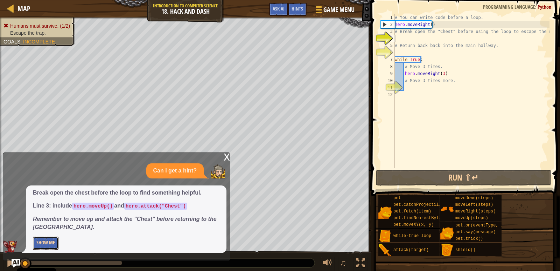
click at [43, 241] on button "Show Me" at bounding box center [46, 242] width 26 height 13
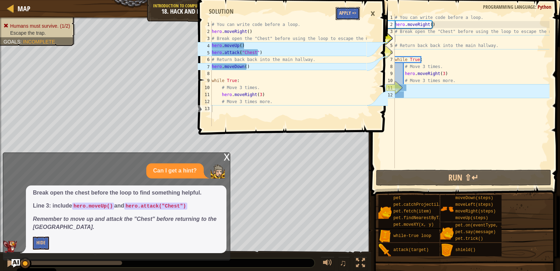
click at [338, 11] on button "Apply =>" at bounding box center [348, 13] width 24 height 13
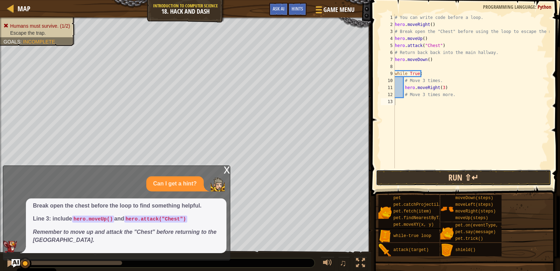
click at [457, 178] on button "Run ⇧↵" at bounding box center [463, 177] width 175 height 16
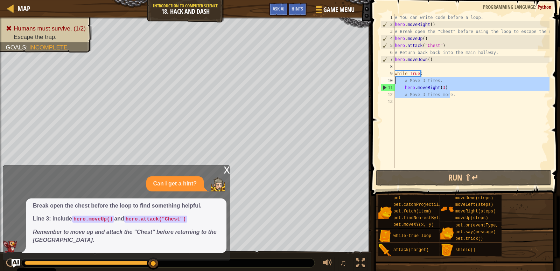
drag, startPoint x: 452, startPoint y: 96, endPoint x: 378, endPoint y: 79, distance: 76.1
click at [391, 82] on div "1 2 3 4 5 6 7 8 9 10 11 12 13 # You can write code before a loop. hero . moveRi…" at bounding box center [465, 91] width 170 height 154
type textarea "# Move 3 times. hero.moveRight(3)"
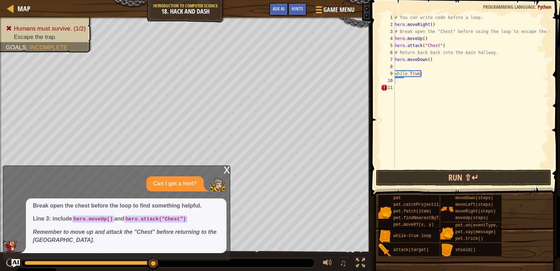
click at [224, 168] on div "x Can I get a hint? Break open the chest before the loop to find something help…" at bounding box center [117, 212] width 228 height 95
click at [227, 166] on div "x" at bounding box center [227, 169] width 6 height 7
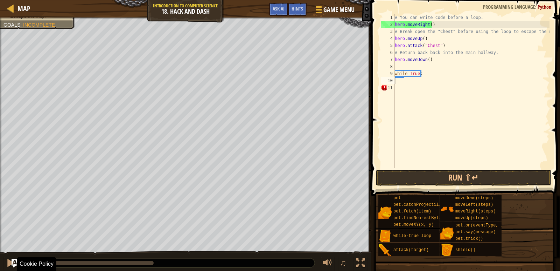
click at [9, 244] on div "Humans must survive. (1/2) Escape the trap. Goals : Incomplete ♫ [PERSON_NAME] …" at bounding box center [280, 145] width 560 height 254
click at [410, 180] on button "Run ⇧↵" at bounding box center [463, 177] width 175 height 16
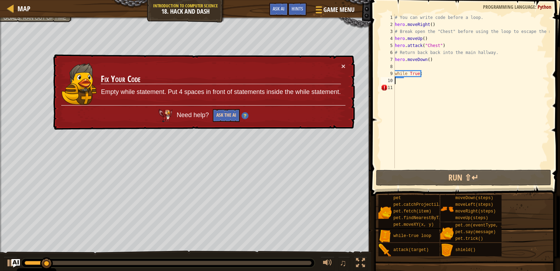
click at [230, 107] on div "Need help? Ask the AI" at bounding box center [203, 113] width 284 height 17
click at [344, 68] on button "×" at bounding box center [343, 65] width 4 height 7
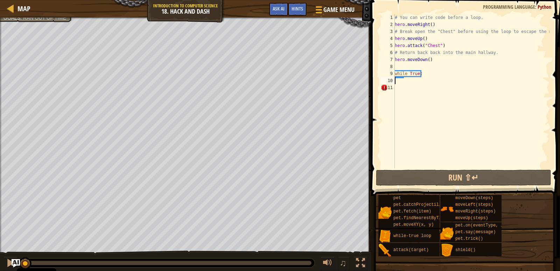
drag, startPoint x: 84, startPoint y: 262, endPoint x: 0, endPoint y: 232, distance: 89.3
click at [0, 232] on div "Escape the trap. Goals : Ran out of time ♫ [PERSON_NAME] 105 x: 38 y: 110 No ta…" at bounding box center [280, 145] width 560 height 254
type textarea "h"
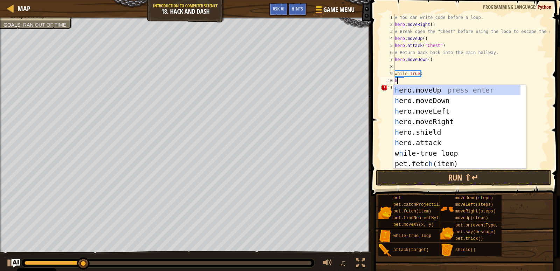
scroll to position [3, 0]
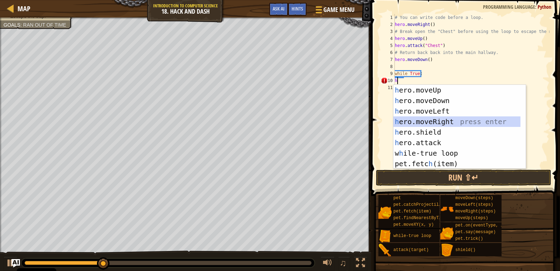
click at [439, 118] on div "h ero.moveUp press enter h ero.moveDown press enter h ero.moveLeft press enter …" at bounding box center [457, 137] width 127 height 105
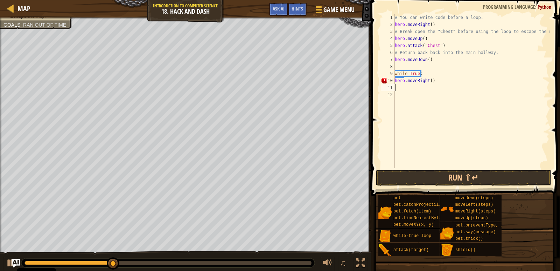
type textarea "h"
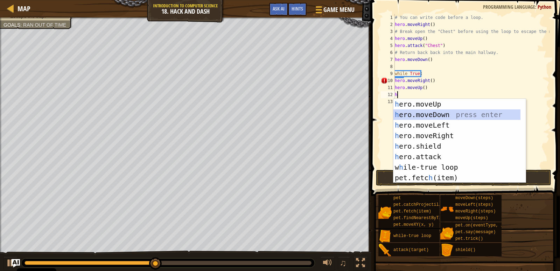
click at [422, 111] on div "h ero.moveUp press enter h ero.moveDown press enter h ero.moveLeft press enter …" at bounding box center [457, 151] width 127 height 105
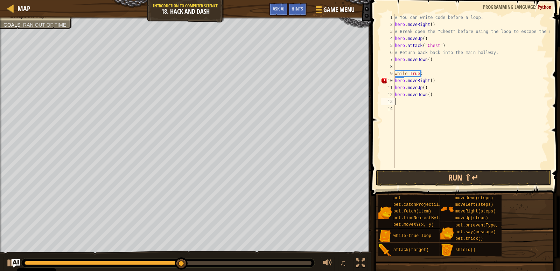
type textarea "h"
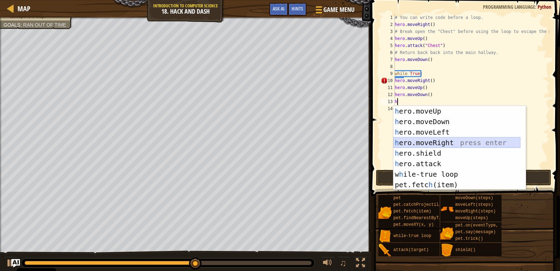
click at [436, 144] on div "h ero.moveUp press enter h ero.moveDown press enter h ero.moveLeft press enter …" at bounding box center [457, 158] width 127 height 105
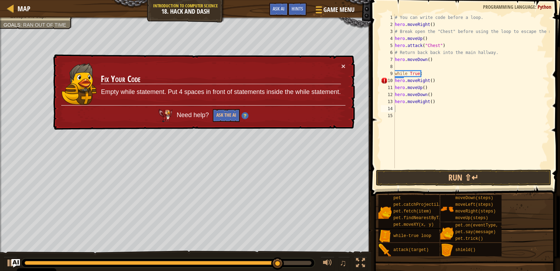
click at [342, 60] on div "× Fix Your Code Empty while statement. Put 4 spaces in front of statements insi…" at bounding box center [203, 92] width 303 height 76
click at [341, 62] on button "×" at bounding box center [343, 65] width 4 height 7
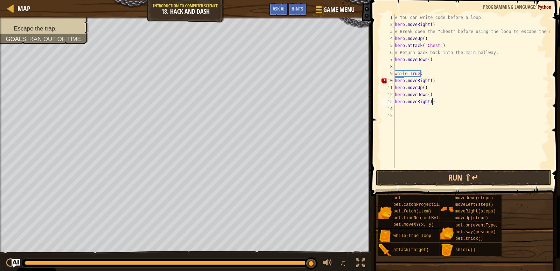
drag, startPoint x: 434, startPoint y: 103, endPoint x: 431, endPoint y: 106, distance: 4.5
click at [441, 103] on div "# You can write code before a loop. hero . moveRight ( ) # Break open the "Ches…" at bounding box center [472, 98] width 156 height 168
click at [430, 102] on div "# You can write code before a loop. hero . moveRight ( ) # Break open the "Ches…" at bounding box center [472, 98] width 156 height 168
click at [389, 105] on div "13" at bounding box center [388, 101] width 14 height 7
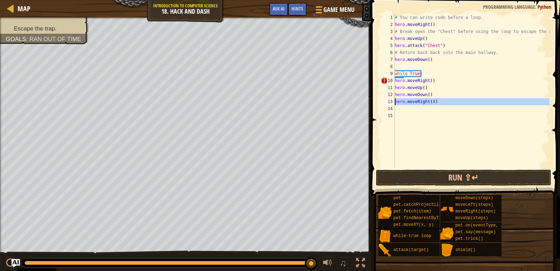
type textarea "hero.moveRight(4)"
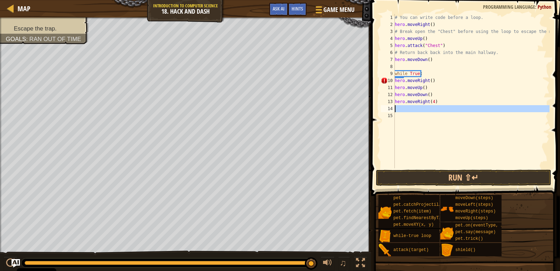
click at [390, 107] on div "14" at bounding box center [388, 108] width 14 height 7
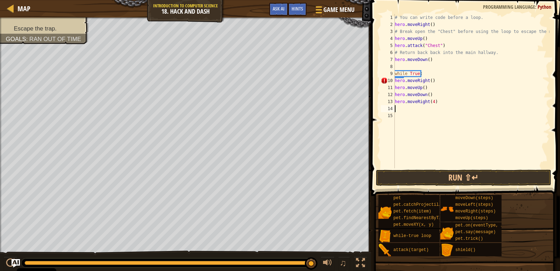
type textarea "h"
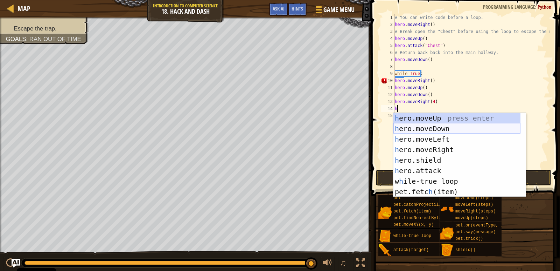
click at [456, 128] on div "h ero.moveUp press enter h ero.moveDown press enter h ero.moveLeft press enter …" at bounding box center [457, 165] width 127 height 105
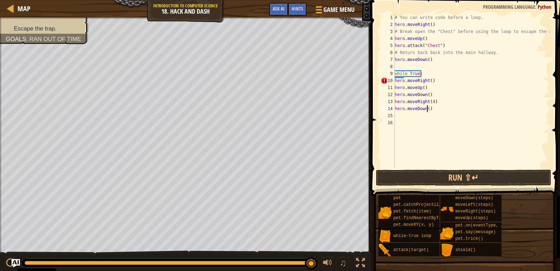
click at [426, 109] on div "# You can write code before a loop. hero . moveRight ( ) # Break open the "Ches…" at bounding box center [472, 98] width 156 height 168
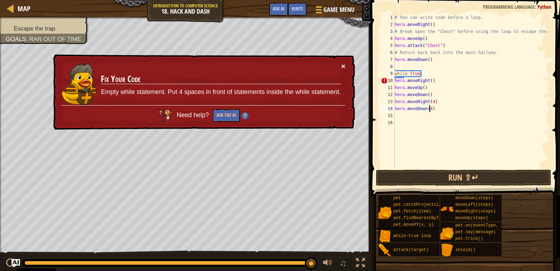
type textarea "hero.moveDown(4)"
click at [341, 62] on button "×" at bounding box center [343, 65] width 4 height 7
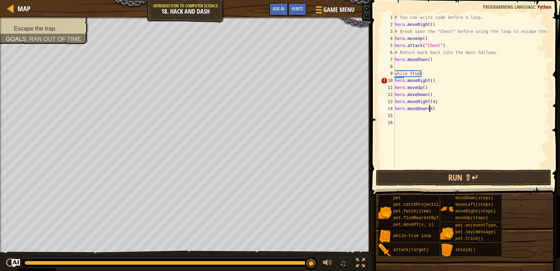
click at [389, 113] on div "15" at bounding box center [388, 115] width 14 height 7
type textarea "h"
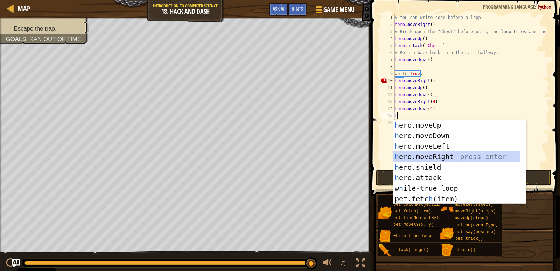
click at [418, 156] on div "h ero.moveUp press enter h ero.moveDown press enter h ero.moveLeft press enter …" at bounding box center [457, 172] width 127 height 105
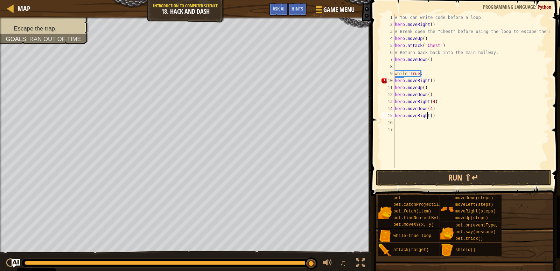
click at [428, 116] on div "# You can write code before a loop. hero . moveRight ( ) # Break open the "Ches…" at bounding box center [472, 98] width 156 height 168
click at [429, 117] on div "# You can write code before a loop. hero . moveRight ( ) # Break open the "Ches…" at bounding box center [472, 98] width 156 height 168
click at [387, 119] on div "15" at bounding box center [388, 115] width 14 height 7
type textarea "hero.moveRight(4)"
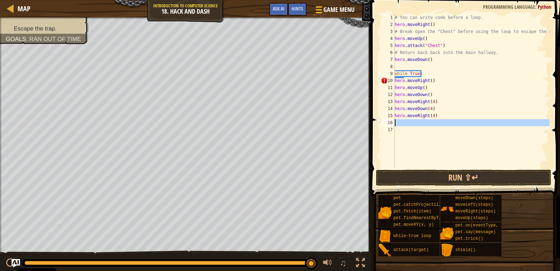
click at [390, 120] on div "16" at bounding box center [388, 122] width 14 height 7
type textarea "h"
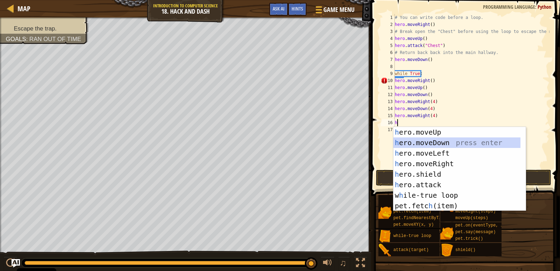
click at [436, 143] on div "h ero.moveUp press enter h ero.moveDown press enter h ero.moveLeft press enter …" at bounding box center [457, 179] width 127 height 105
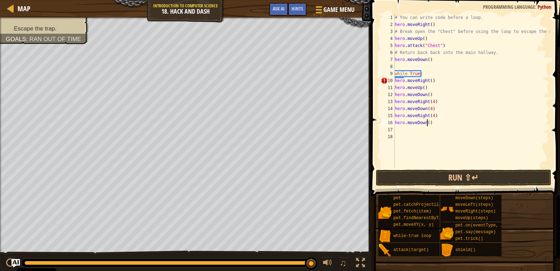
click at [426, 122] on div "# You can write code before a loop. hero . moveRight ( ) # Break open the "Ches…" at bounding box center [472, 98] width 156 height 168
type textarea "hero.moveDown(4)"
click at [389, 127] on div "17" at bounding box center [388, 129] width 14 height 7
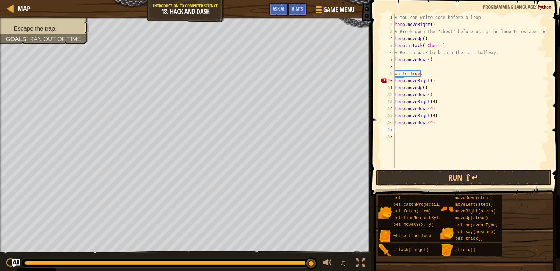
type textarea "h"
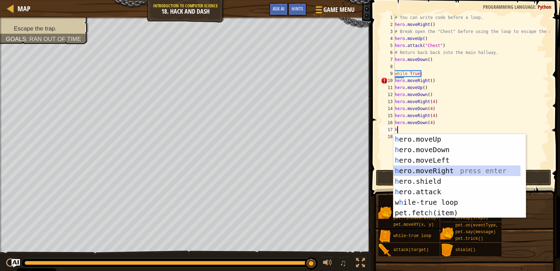
drag, startPoint x: 444, startPoint y: 169, endPoint x: 418, endPoint y: 143, distance: 36.6
click at [440, 166] on div "h ero.moveUp press enter h ero.moveDown press enter h ero.moveLeft press enter …" at bounding box center [457, 186] width 127 height 105
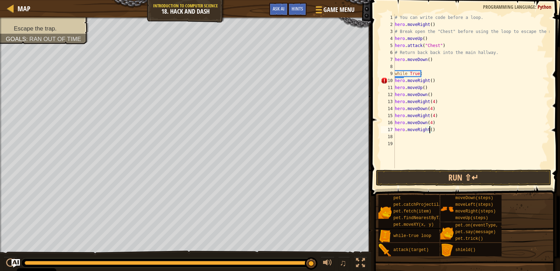
click at [429, 131] on div "# You can write code before a loop. hero . moveRight ( ) # Break open the "Ches…" at bounding box center [472, 98] width 156 height 168
type textarea "hero.moveRight(4)"
click at [392, 134] on div "18" at bounding box center [388, 136] width 14 height 7
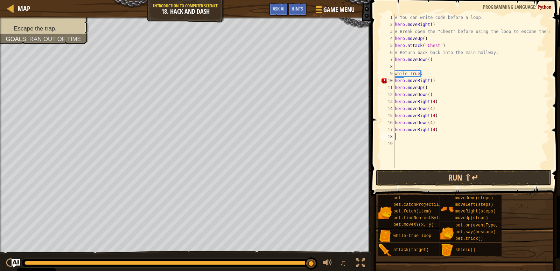
type textarea "h"
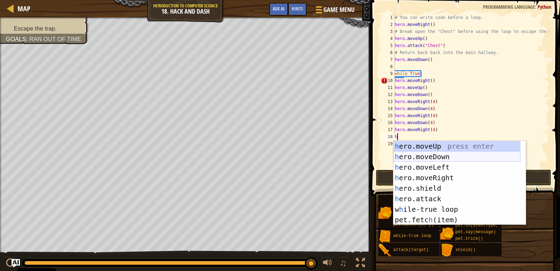
click at [456, 154] on div "h ero.moveUp press enter h ero.moveDown press enter h ero.moveLeft press enter …" at bounding box center [457, 193] width 127 height 105
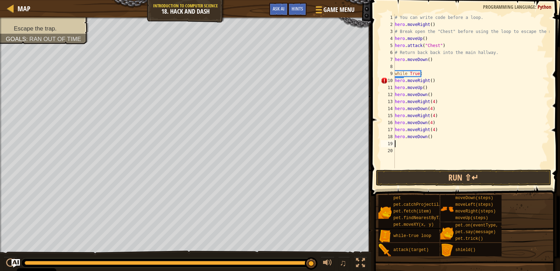
click at [426, 137] on div "# You can write code before a loop. hero . moveRight ( ) # Break open the "Ches…" at bounding box center [472, 98] width 156 height 168
type textarea "hero.moveDown()"
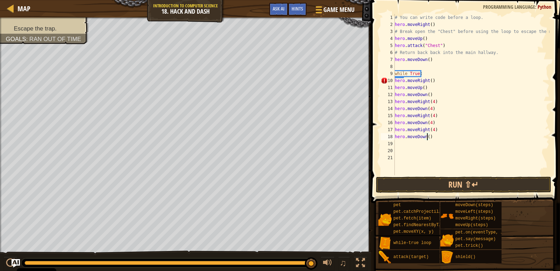
click at [426, 139] on div "# You can write code before a loop. hero . moveRight ( ) # Break open the "Ches…" at bounding box center [472, 101] width 156 height 175
type textarea "hero.moveDown(3)"
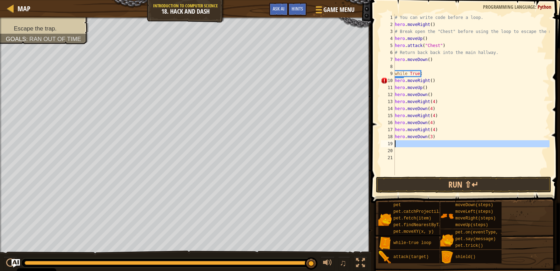
click at [389, 145] on div "19" at bounding box center [388, 143] width 14 height 7
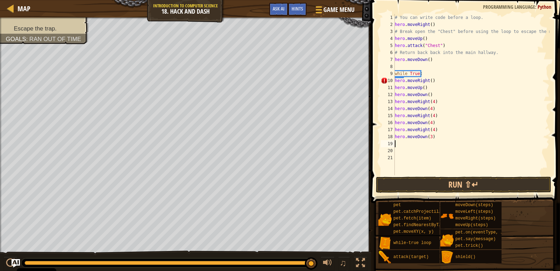
type textarea "h"
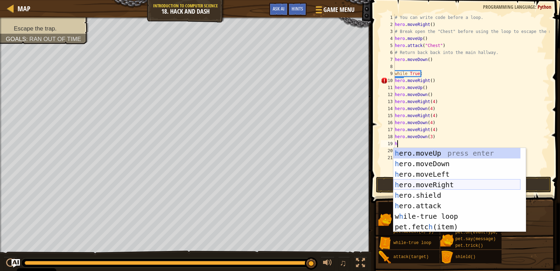
click at [457, 187] on div "h ero.moveUp press enter h ero.moveDown press enter h ero.moveLeft press enter …" at bounding box center [457, 200] width 127 height 105
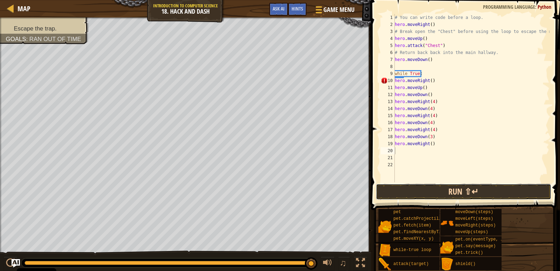
click at [454, 185] on button "Run ⇧↵" at bounding box center [463, 191] width 175 height 16
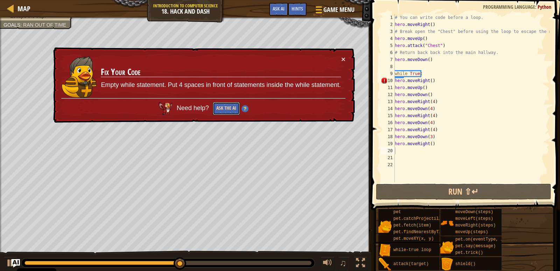
click at [232, 108] on button "Ask the AI" at bounding box center [226, 108] width 27 height 13
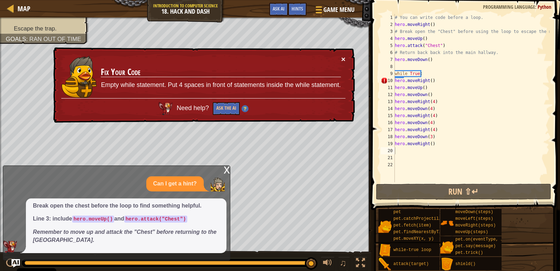
click at [344, 58] on button "×" at bounding box center [343, 58] width 4 height 7
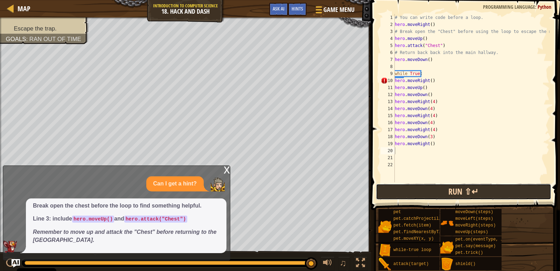
click at [431, 185] on button "Run ⇧↵" at bounding box center [463, 191] width 175 height 16
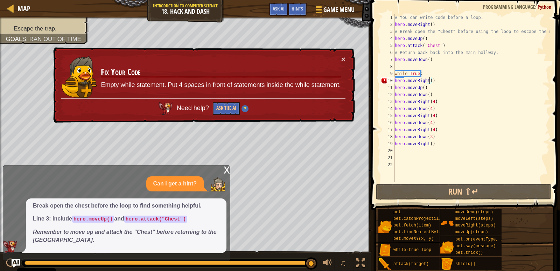
click at [429, 80] on div "# You can write code before a loop. hero . moveRight ( ) # Break open the "Ches…" at bounding box center [472, 105] width 156 height 182
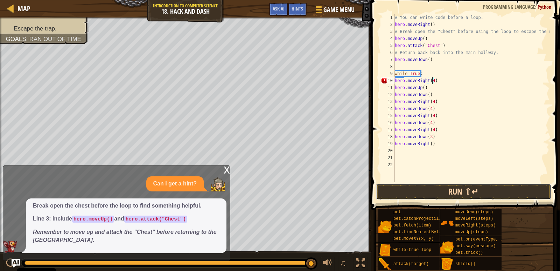
click at [504, 197] on button "Run ⇧↵" at bounding box center [463, 191] width 175 height 16
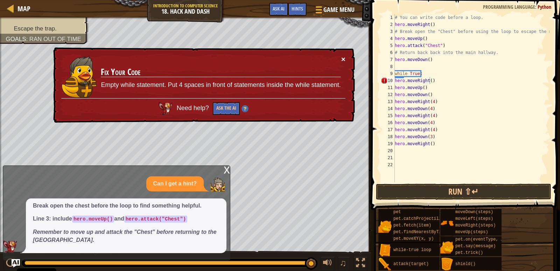
click at [345, 57] on button "×" at bounding box center [343, 58] width 4 height 7
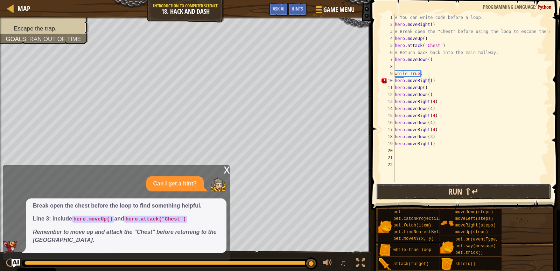
click at [449, 188] on button "Run ⇧↵" at bounding box center [463, 191] width 175 height 16
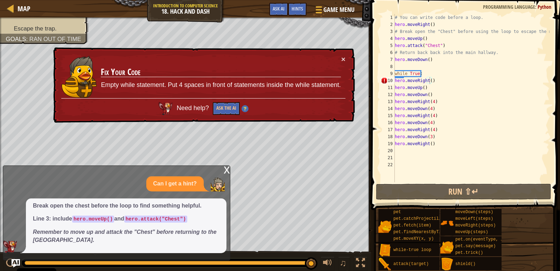
click at [351, 60] on div "× Fix Your Code Empty while statement. Put 4 spaces in front of statements insi…" at bounding box center [203, 85] width 303 height 76
click at [344, 59] on button "×" at bounding box center [343, 58] width 4 height 7
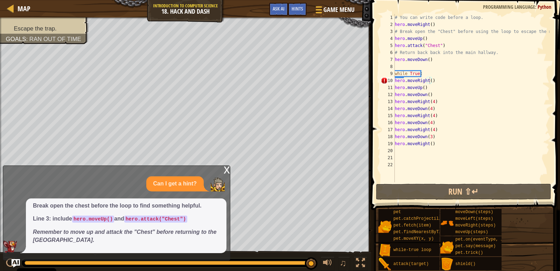
click at [228, 168] on div "x" at bounding box center [227, 169] width 6 height 7
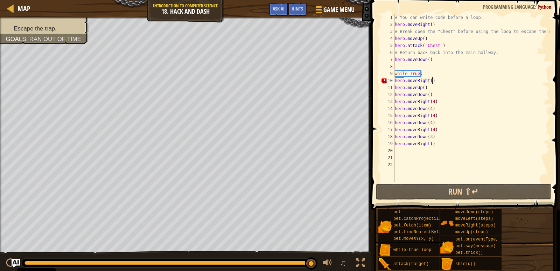
click at [437, 79] on div "# You can write code before a loop. hero . moveRight ( ) # Break open the "Ches…" at bounding box center [472, 105] width 156 height 182
drag, startPoint x: 427, startPoint y: 82, endPoint x: 437, endPoint y: 77, distance: 11.1
click at [433, 79] on div "# You can write code before a loop. hero . moveRight ( ) # Break open the "Ches…" at bounding box center [472, 105] width 156 height 182
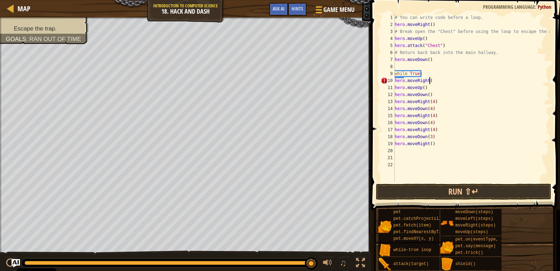
type textarea "hero.moveRight()"
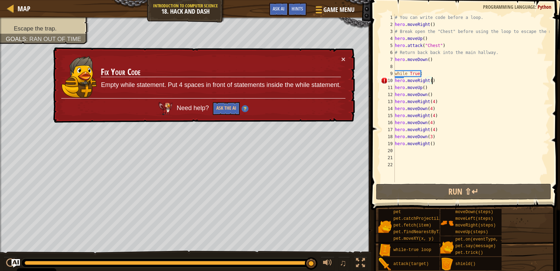
scroll to position [3, 0]
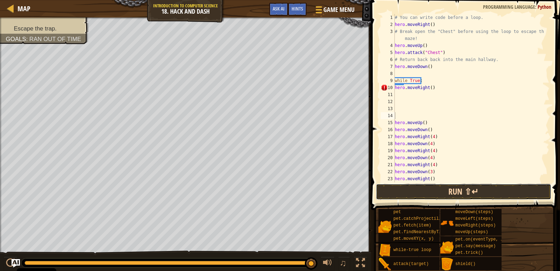
click at [463, 190] on button "Run ⇧↵" at bounding box center [463, 191] width 175 height 16
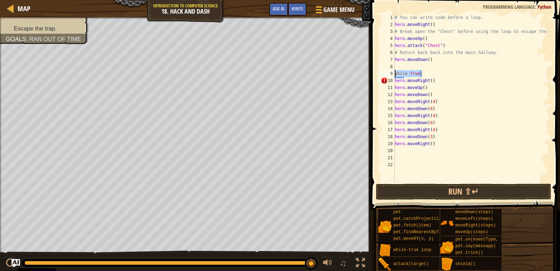
drag, startPoint x: 422, startPoint y: 71, endPoint x: 368, endPoint y: 73, distance: 54.3
click at [369, 73] on div "Hints Videos hero.moveRight() 1 2 3 4 5 6 7 8 9 10 11 12 13 14 15 16 17 18 19 2…" at bounding box center [464, 135] width 191 height 271
type textarea "while True:"
click at [424, 194] on button "Run ⇧↵" at bounding box center [463, 191] width 175 height 16
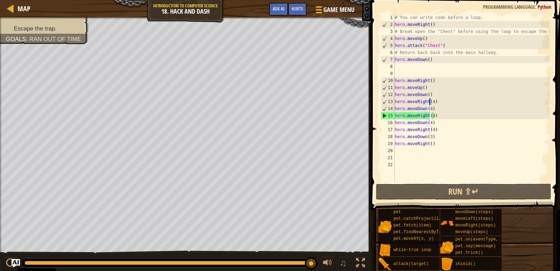
drag, startPoint x: 429, startPoint y: 104, endPoint x: 433, endPoint y: 103, distance: 4.0
click at [433, 103] on div "# You can write code before a loop. hero . moveRight ( ) # Break open the "Ches…" at bounding box center [472, 105] width 156 height 182
click at [432, 102] on div "# You can write code before a loop. hero . moveRight ( ) # Break open the "Ches…" at bounding box center [472, 98] width 156 height 168
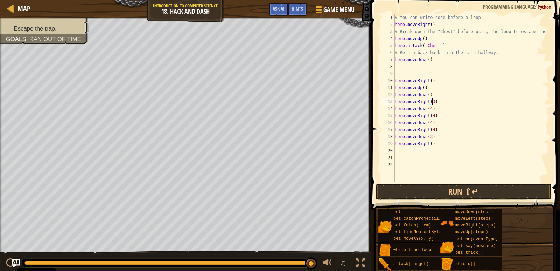
scroll to position [3, 3]
click at [429, 109] on div "# You can write code before a loop. hero . moveRight ( ) # Break open the "Ches…" at bounding box center [472, 105] width 156 height 182
drag, startPoint x: 431, startPoint y: 115, endPoint x: 437, endPoint y: 8, distance: 107.3
click at [431, 97] on div "# You can write code before a loop. hero . moveRight ( ) # Break open the "Ches…" at bounding box center [472, 105] width 156 height 182
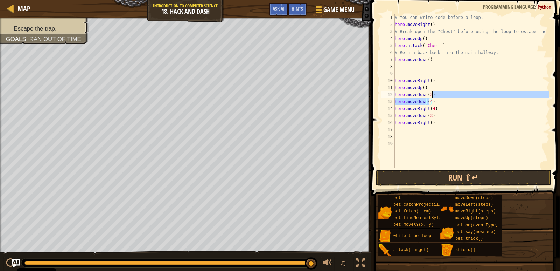
drag, startPoint x: 429, startPoint y: 102, endPoint x: 440, endPoint y: 61, distance: 42.5
click at [438, 74] on div "# You can write code before a loop. hero . moveRight ( ) # Break open the "Ches…" at bounding box center [472, 98] width 156 height 168
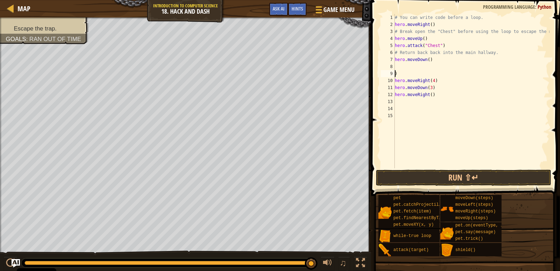
scroll to position [3, 0]
type textarea "hero.moveDown())"
click at [421, 168] on div "# You can write code before a loop. hero . moveRight ( ) # Break open the "Ches…" at bounding box center [472, 98] width 156 height 168
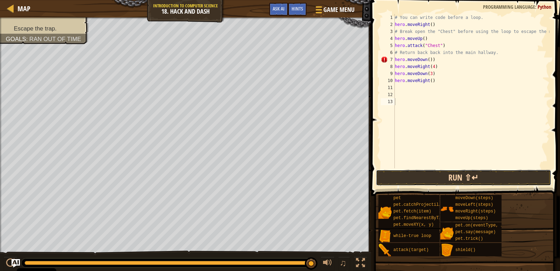
click at [419, 176] on button "Run ⇧↵" at bounding box center [463, 177] width 175 height 16
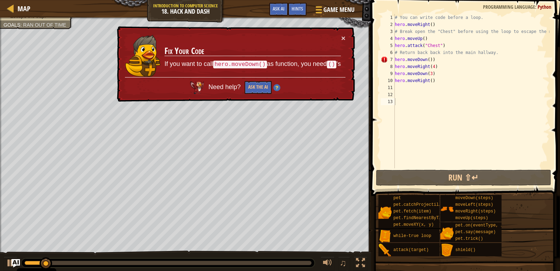
click at [346, 29] on div "× Fix Your Code If you want to call hero.moveDown() as function, you need () 's…" at bounding box center [236, 64] width 240 height 76
click at [341, 34] on button "×" at bounding box center [343, 37] width 4 height 7
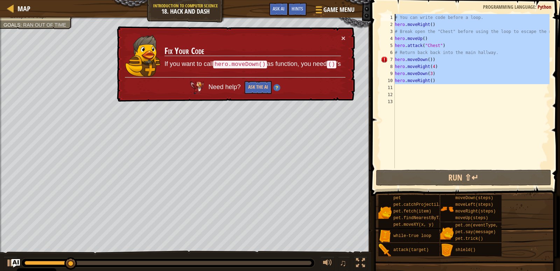
drag, startPoint x: 439, startPoint y: 85, endPoint x: 377, endPoint y: 2, distance: 103.5
click at [377, 4] on div "1 2 3 4 5 6 7 8 9 10 11 12 13 # You can write code before a loop. hero . moveRi…" at bounding box center [464, 112] width 191 height 216
type textarea "# You can write code before a loop. hero.moveRight()"
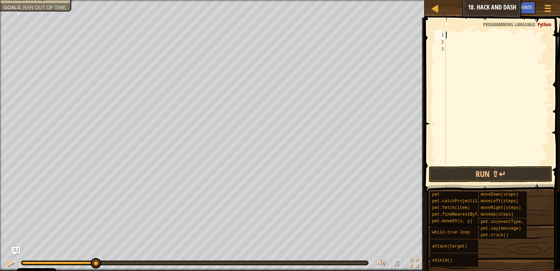
type textarea "h"
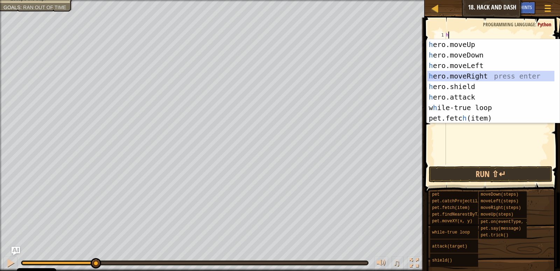
click at [455, 77] on div "h ero.moveUp press enter h ero.moveDown press enter h ero.moveLeft press enter …" at bounding box center [491, 91] width 127 height 105
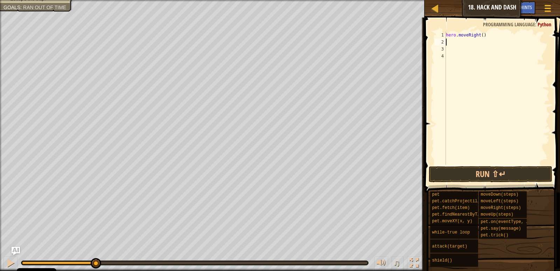
type textarea "h"
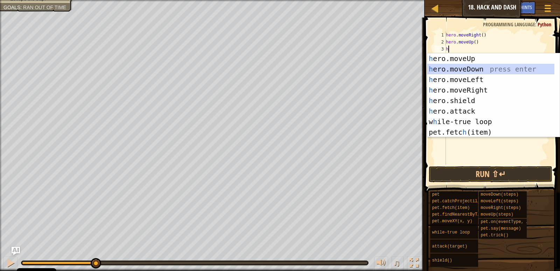
click at [455, 69] on div "h ero.moveUp press enter h ero.moveDown press enter h ero.moveLeft press enter …" at bounding box center [491, 105] width 127 height 105
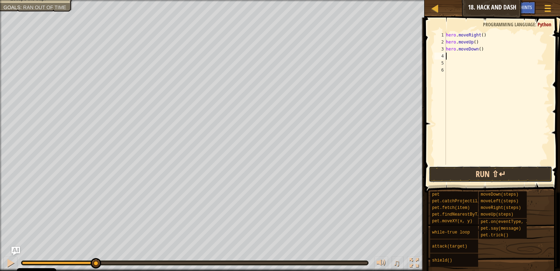
click at [535, 174] on button "Run ⇧↵" at bounding box center [490, 174] width 123 height 16
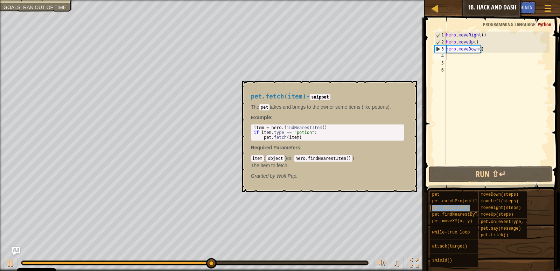
click at [446, 209] on span "pet.fetch(item)" at bounding box center [451, 207] width 38 height 5
click at [444, 206] on span "pet.fetch(item)" at bounding box center [451, 207] width 38 height 5
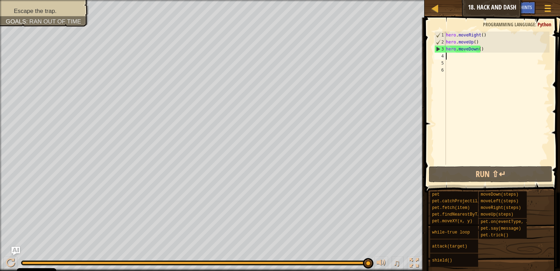
type textarea "h"
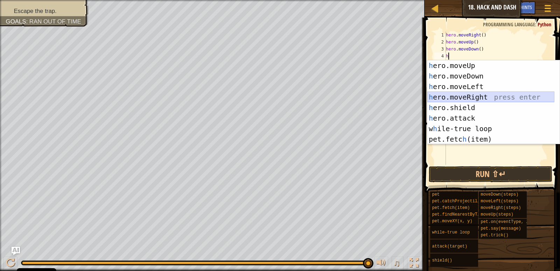
click at [450, 95] on div "h ero.moveUp press enter h ero.moveDown press enter h ero.moveLeft press enter …" at bounding box center [491, 112] width 127 height 105
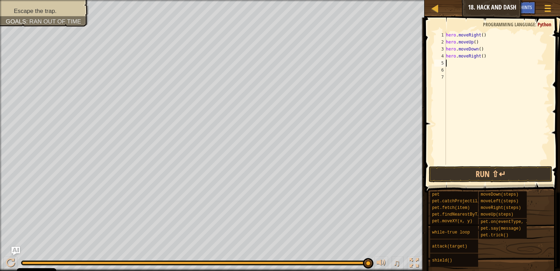
click at [478, 60] on div "hero . moveRight ( ) hero . moveUp ( ) hero . moveDown ( ) hero . moveRight ( )" at bounding box center [497, 105] width 105 height 147
click at [480, 57] on div "hero . moveRight ( ) hero . moveUp ( ) hero . moveDown ( ) hero . moveRight ( )" at bounding box center [497, 105] width 105 height 147
type textarea "hero.moveRight(3)"
click at [537, 169] on button "Run ⇧↵" at bounding box center [490, 174] width 123 height 16
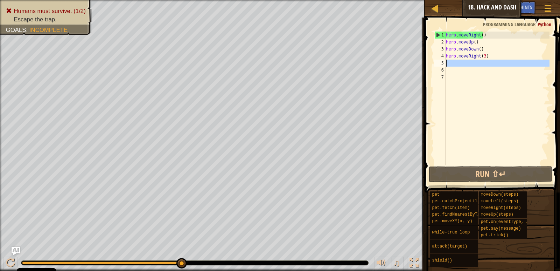
click at [441, 60] on div "5" at bounding box center [441, 63] width 12 height 7
type textarea "h"
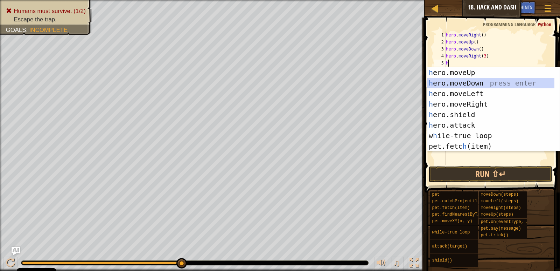
click at [462, 79] on div "h ero.moveUp press enter h ero.moveDown press enter h ero.moveLeft press enter …" at bounding box center [491, 119] width 127 height 105
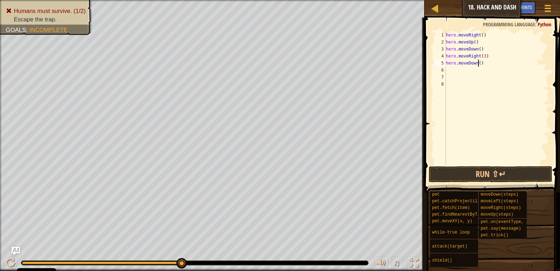
click at [478, 64] on div "hero . moveRight ( ) hero . moveUp ( ) hero . moveDown ( ) hero . moveRight ( 3…" at bounding box center [497, 105] width 105 height 147
type textarea "hero.moveDown(3)"
click at [508, 177] on button "Run ⇧↵" at bounding box center [490, 174] width 123 height 16
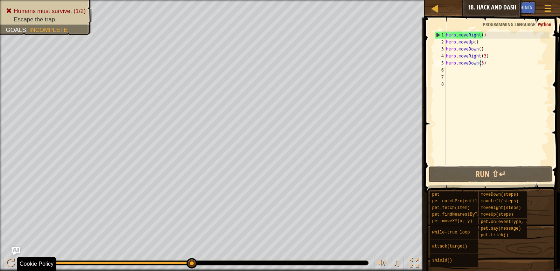
drag, startPoint x: 193, startPoint y: 266, endPoint x: 275, endPoint y: 284, distance: 83.9
click at [275, 0] on html "Cookie Policy CodeCombat uses a few essential and non-essential cookies. Privac…" at bounding box center [280, 0] width 560 height 0
click at [190, 260] on div at bounding box center [192, 263] width 11 height 11
drag, startPoint x: 186, startPoint y: 260, endPoint x: 210, endPoint y: 256, distance: 24.2
click at [210, 256] on div "♫" at bounding box center [212, 260] width 425 height 21
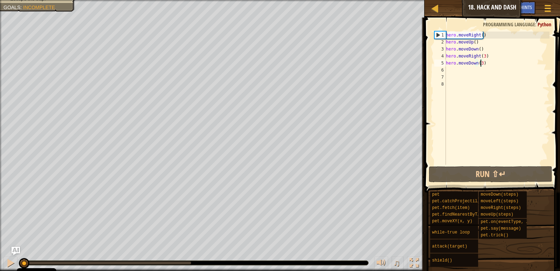
drag, startPoint x: 190, startPoint y: 264, endPoint x: 0, endPoint y: 193, distance: 202.8
click at [0, 193] on div "Humans must survive. (1/2) Escape the trap. Goals : Incomplete ♫ [PERSON_NAME] …" at bounding box center [280, 135] width 560 height 271
click at [473, 174] on button "Run ⇧↵" at bounding box center [490, 174] width 123 height 16
click at [435, 9] on div at bounding box center [435, 8] width 9 height 9
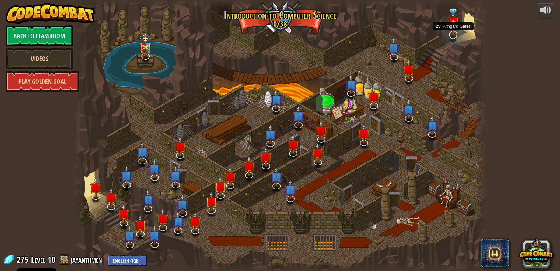
click at [450, 32] on img at bounding box center [454, 21] width 12 height 27
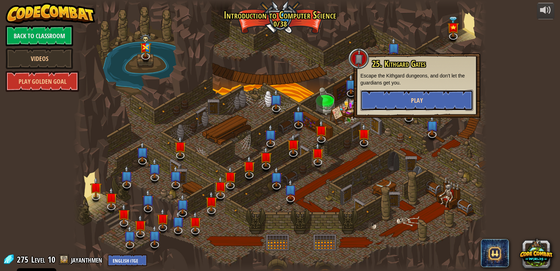
click at [427, 100] on button "Play" at bounding box center [417, 100] width 113 height 21
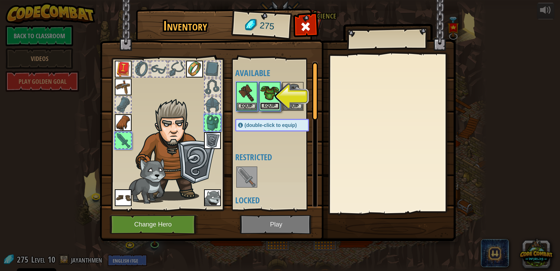
click at [269, 104] on button "Equip" at bounding box center [270, 105] width 20 height 7
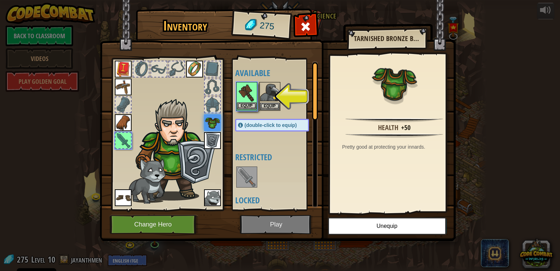
click at [249, 101] on img at bounding box center [247, 93] width 20 height 20
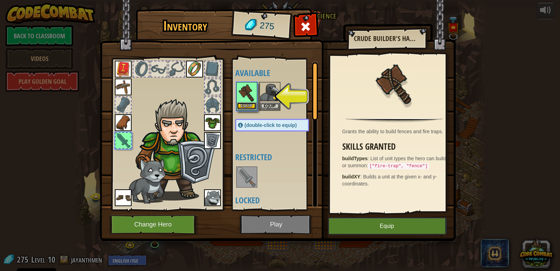
click at [244, 103] on button "Equip" at bounding box center [247, 105] width 20 height 7
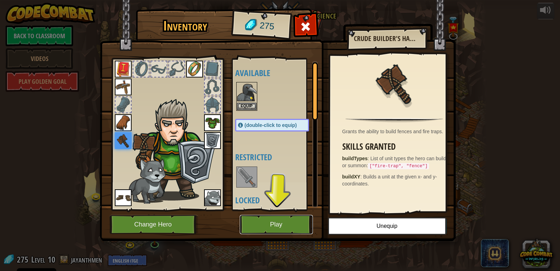
click at [296, 220] on button "Play" at bounding box center [276, 224] width 73 height 19
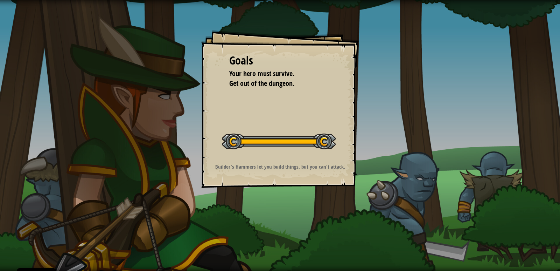
drag, startPoint x: 196, startPoint y: 133, endPoint x: 212, endPoint y: 132, distance: 15.4
click at [211, 132] on div "Goals Your hero must survive. Get out of the dungeon. Start Level Error loading…" at bounding box center [280, 135] width 560 height 271
drag, startPoint x: 219, startPoint y: 131, endPoint x: 229, endPoint y: 138, distance: 12.0
click at [221, 133] on div "Goals Your hero must survive. Get out of the dungeon. Start Level Error loading…" at bounding box center [280, 109] width 158 height 158
drag, startPoint x: 230, startPoint y: 138, endPoint x: 276, endPoint y: 163, distance: 52.2
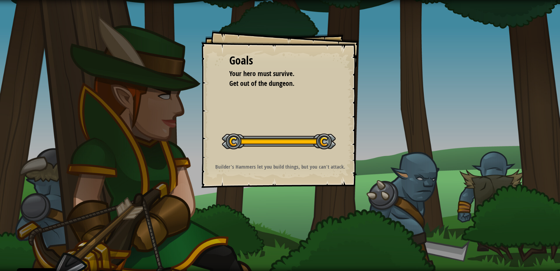
click at [292, 162] on div "Goals Your hero must survive. Get out of the dungeon. Start Level Error loading…" at bounding box center [280, 109] width 158 height 158
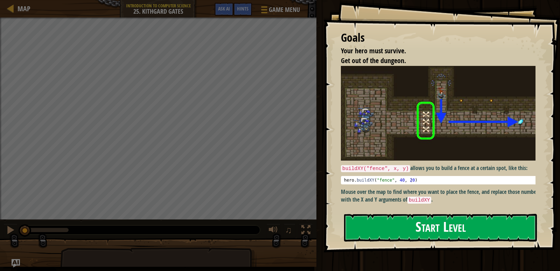
click at [389, 234] on button "Start Level" at bounding box center [440, 228] width 193 height 28
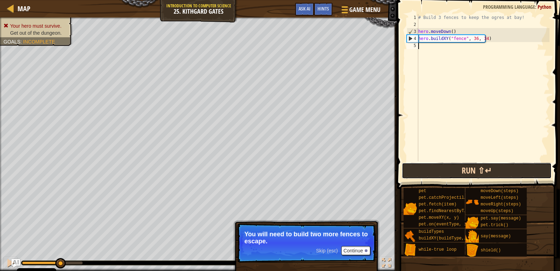
click at [446, 164] on button "Run ⇧↵" at bounding box center [477, 170] width 150 height 16
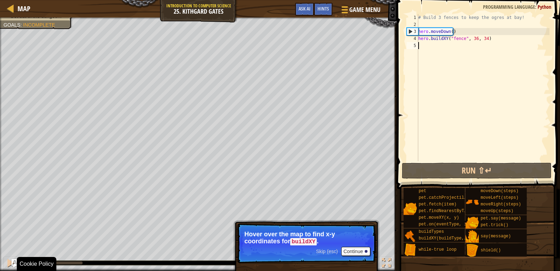
drag, startPoint x: 79, startPoint y: 260, endPoint x: 17, endPoint y: 272, distance: 63.5
click at [17, 0] on html "Cookie Policy CodeCombat uses a few essential and non-essential cookies. Privac…" at bounding box center [280, 0] width 560 height 0
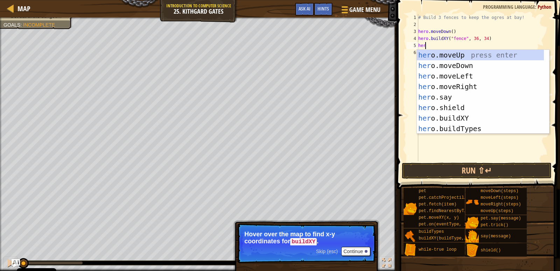
scroll to position [3, 0]
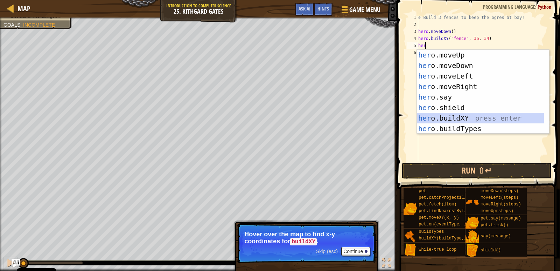
click at [491, 114] on div "her o.moveUp press enter her o.moveDown press enter her o.moveLeft press enter …" at bounding box center [480, 102] width 127 height 105
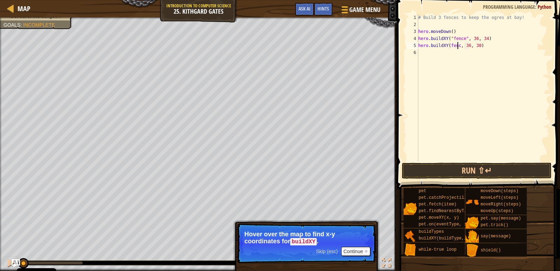
scroll to position [3, 4]
click at [505, 169] on button "Run ⇧↵" at bounding box center [477, 170] width 150 height 16
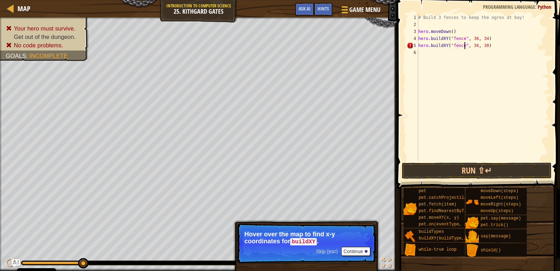
scroll to position [3, 4]
type textarea "hero.buildXY("fence", 36, 30)"
click at [468, 165] on button "Run ⇧↵" at bounding box center [477, 170] width 150 height 16
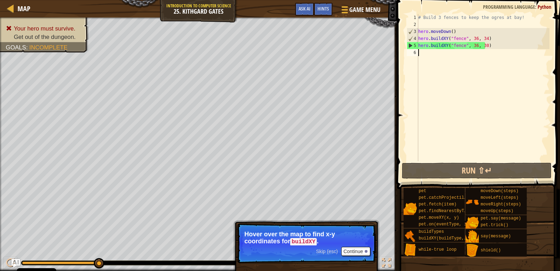
click at [415, 50] on div "6" at bounding box center [413, 52] width 12 height 7
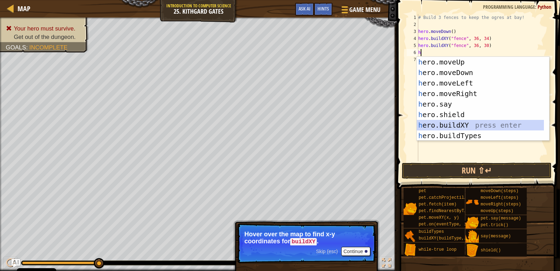
click at [478, 125] on div "h ero.moveUp press enter h ero.moveDown press enter h ero.moveLeft press enter …" at bounding box center [480, 109] width 127 height 105
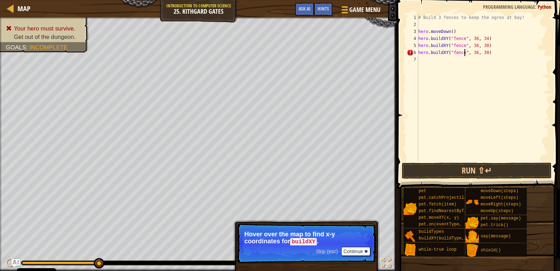
scroll to position [3, 4]
click at [515, 171] on button "Run ⇧↵" at bounding box center [477, 170] width 150 height 16
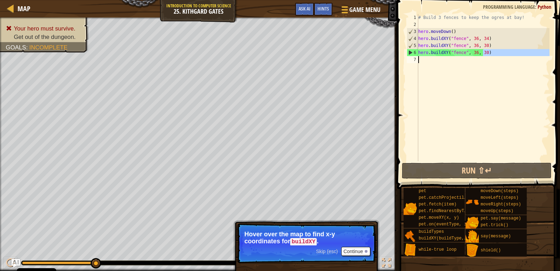
drag, startPoint x: 484, startPoint y: 53, endPoint x: 431, endPoint y: 54, distance: 53.2
click at [429, 54] on div "# Build 3 fences to keep the ogres at bay! hero . moveDown ( ) hero . buildXY (…" at bounding box center [483, 94] width 133 height 161
click at [483, 52] on div "# Build 3 fences to keep the ogres at bay! hero . moveDown ( ) hero . buildXY (…" at bounding box center [483, 94] width 133 height 161
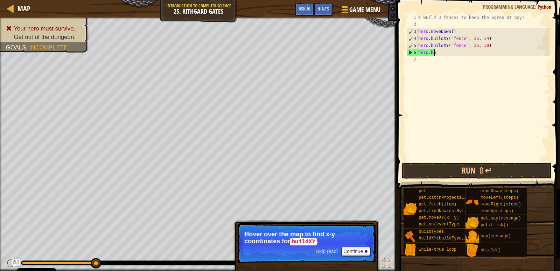
scroll to position [3, 0]
type textarea "h"
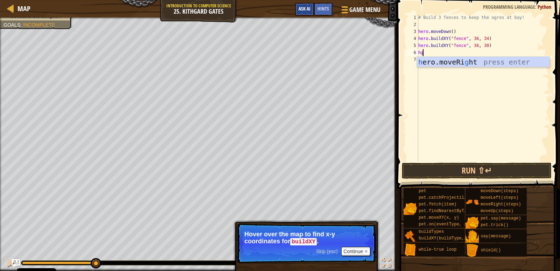
type textarea "h"
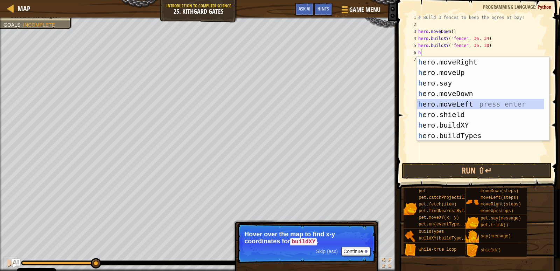
click at [456, 106] on div "h ero.moveRight press enter h ero.moveUp press enter h ero.say press enter h er…" at bounding box center [483, 109] width 132 height 105
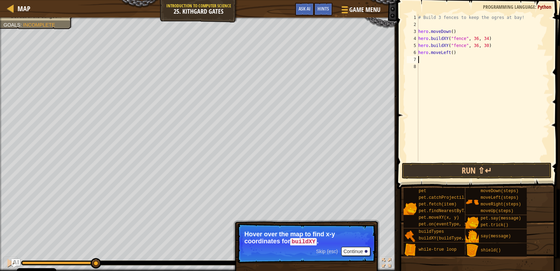
type textarea "h"
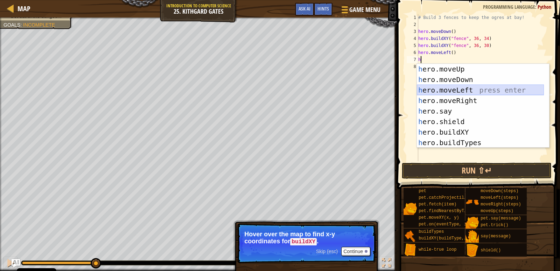
click at [445, 88] on div "h ero.moveUp press enter h ero.moveDown press enter h ero.moveLeft press enter …" at bounding box center [480, 116] width 127 height 105
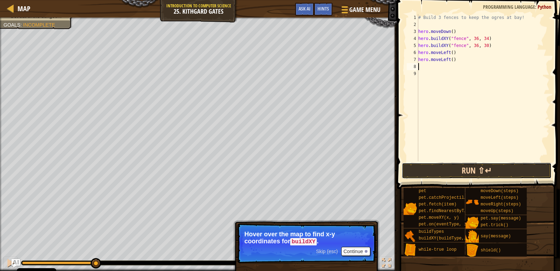
click at [459, 165] on button "Run ⇧↵" at bounding box center [477, 170] width 150 height 16
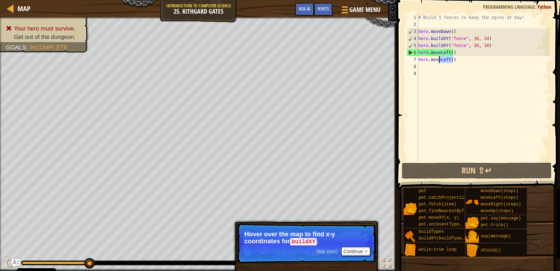
drag, startPoint x: 453, startPoint y: 58, endPoint x: 440, endPoint y: 61, distance: 13.2
click at [440, 61] on div "# Build 3 fences to keep the ogres at bay! hero . moveDown ( ) hero . buildXY (…" at bounding box center [483, 94] width 133 height 161
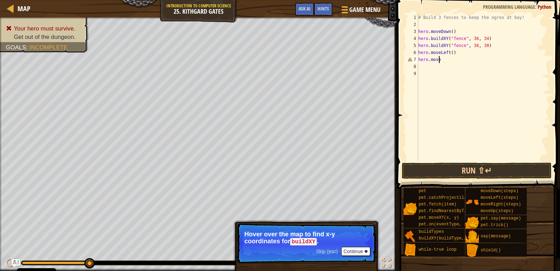
type textarea "hero.mover"
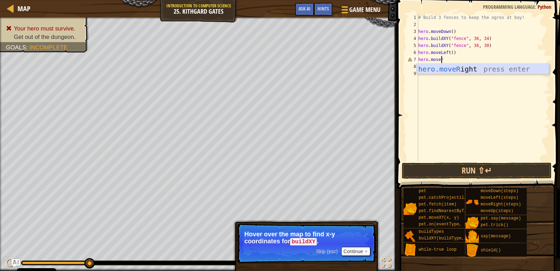
click at [459, 67] on div "hero.moveR ight press enter" at bounding box center [483, 80] width 132 height 32
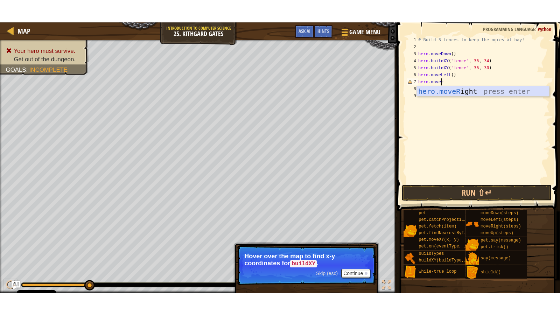
scroll to position [3, 0]
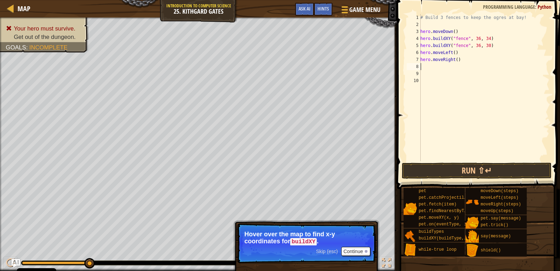
click at [457, 52] on div "# Build 3 fences to keep the ogres at bay! hero . moveDown ( ) hero . buildXY (…" at bounding box center [484, 94] width 131 height 161
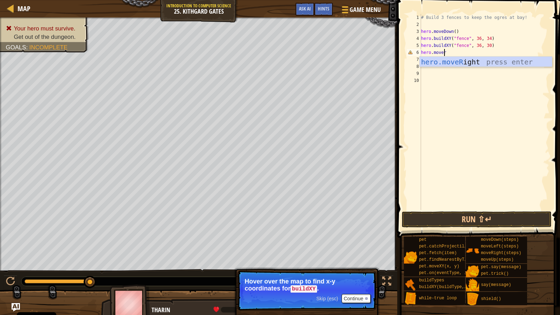
type textarea "hero.mover"
drag, startPoint x: 472, startPoint y: 59, endPoint x: 472, endPoint y: 65, distance: 6.7
click at [472, 65] on div "hero.moveR ight press enter" at bounding box center [486, 73] width 132 height 32
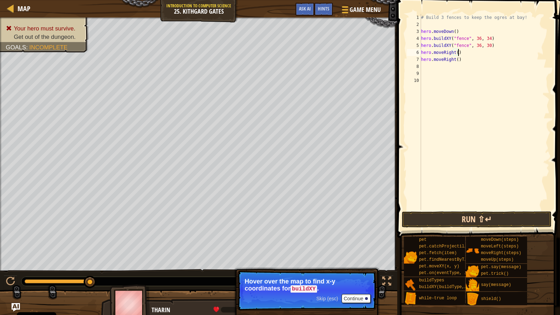
type textarea "hero.moveRight()"
click at [500, 222] on button "Run ⇧↵" at bounding box center [477, 219] width 150 height 16
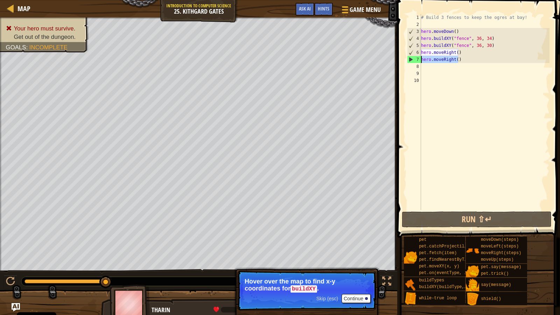
drag, startPoint x: 458, startPoint y: 61, endPoint x: 422, endPoint y: 62, distance: 35.7
click at [422, 62] on div "# Build 3 fences to keep the ogres at bay! hero . moveDown ( ) hero . buildXY (…" at bounding box center [485, 119] width 130 height 210
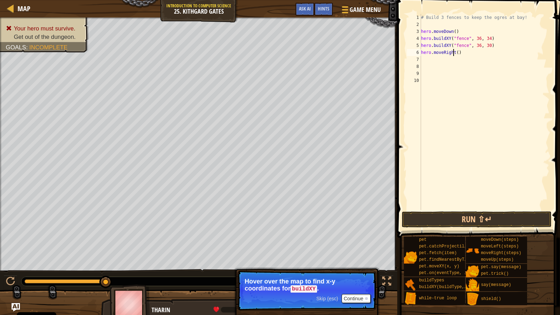
click at [453, 52] on div "# Build 3 fences to keep the ogres at bay! hero . moveDown ( ) hero . buildXY (…" at bounding box center [485, 119] width 130 height 210
type textarea "hero.moveLEft()"
click at [470, 67] on div "# Build 3 fences to keep the ogres at bay! hero . moveDown ( ) hero . buildXY (…" at bounding box center [485, 119] width 130 height 210
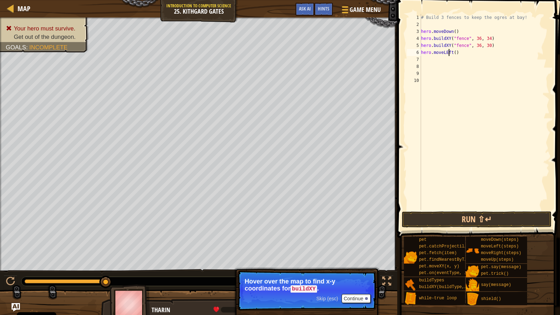
click at [450, 51] on div "# Build 3 fences to keep the ogres at bay! hero . moveDown ( ) hero . buildXY (…" at bounding box center [485, 119] width 130 height 210
type textarea "hero.moveLt()"
type textarea "h"
click at [466, 223] on button "Run ⇧↵" at bounding box center [477, 219] width 150 height 16
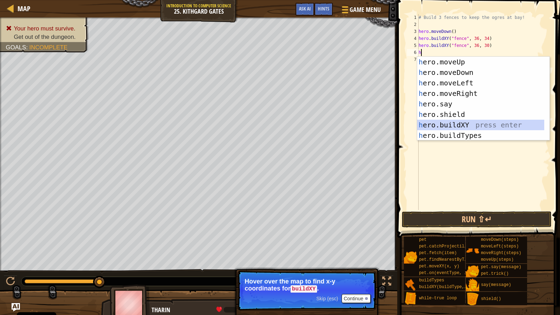
click at [450, 122] on div "h ero.moveUp press enter h ero.moveDown press enter h ero.moveLeft press enter …" at bounding box center [483, 109] width 132 height 105
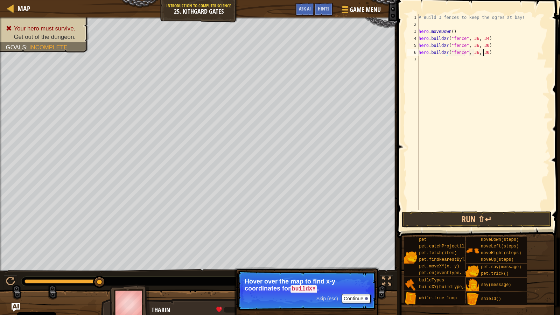
click at [483, 54] on div "# Build 3 fences to keep the ogres at bay! hero . moveDown ( ) hero . buildXY (…" at bounding box center [483, 119] width 132 height 210
type textarea "hero.buildXY("fence", 36, 27)"
click at [491, 219] on button "Run ⇧↵" at bounding box center [477, 219] width 150 height 16
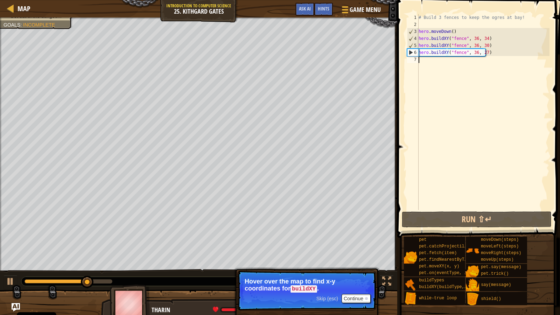
click at [434, 63] on div "# Build 3 fences to keep the ogres at bay! hero . moveDown ( ) hero . buildXY (…" at bounding box center [483, 119] width 132 height 210
type textarea "h"
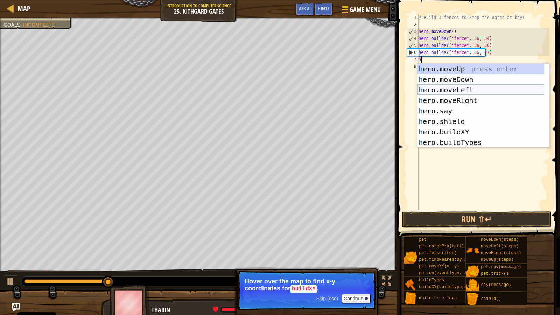
click at [459, 92] on div "h ero.moveUp press enter h ero.moveDown press enter h ero.moveLeft press enter …" at bounding box center [480, 116] width 127 height 105
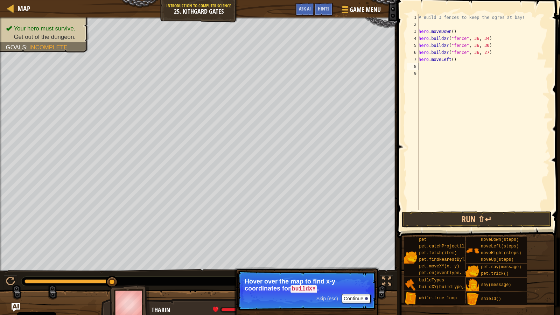
click at [451, 59] on div "# Build 3 fences to keep the ogres at bay! hero . moveDown ( ) hero . buildXY (…" at bounding box center [483, 119] width 132 height 210
click at [495, 216] on button "Run ⇧↵" at bounding box center [477, 219] width 150 height 16
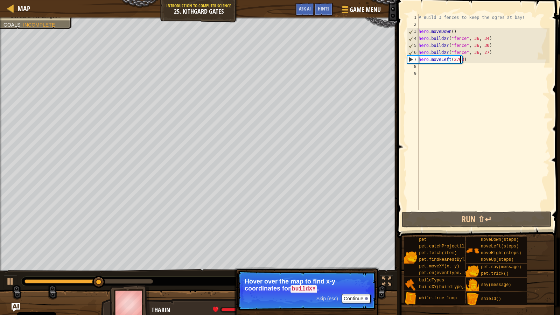
click at [448, 59] on div "# Build 3 fences to keep the ogres at bay! hero . moveDown ( ) hero . buildXY (…" at bounding box center [483, 119] width 132 height 210
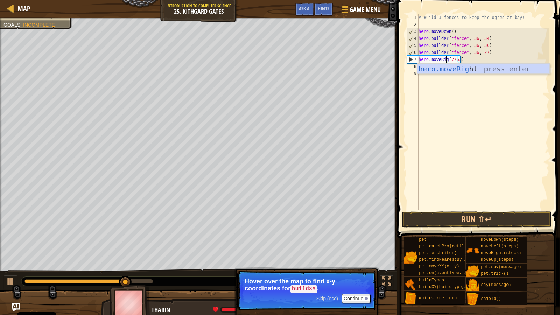
scroll to position [3, 2]
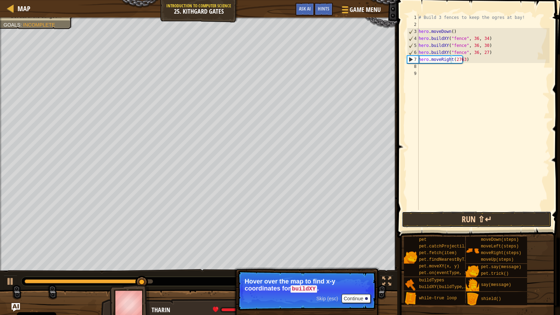
drag, startPoint x: 475, startPoint y: 218, endPoint x: 479, endPoint y: 218, distance: 3.9
click at [476, 219] on button "Run ⇧↵" at bounding box center [477, 219] width 150 height 16
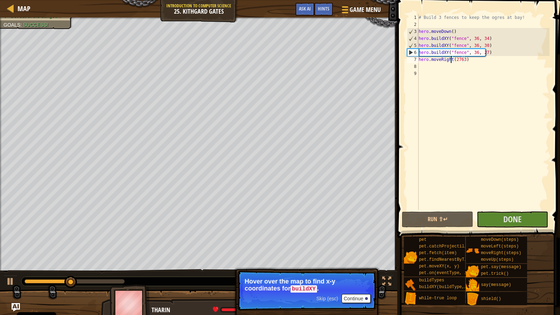
drag, startPoint x: 533, startPoint y: 56, endPoint x: 530, endPoint y: 69, distance: 13.5
click at [533, 55] on div "hero.moveRight(2763) 1 2 3 4 5 6 7 8 9 # Build 3 fences to keep the ogres at ba…" at bounding box center [478, 112] width 144 height 196
type textarea "hero.buildXY("fence", 36, 27)"
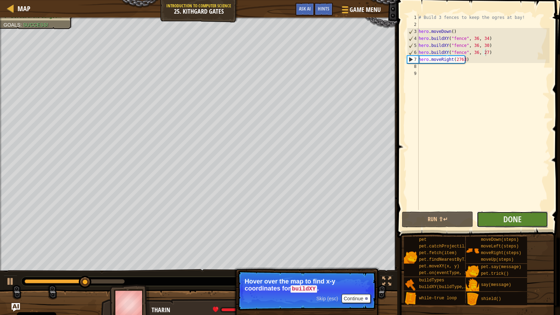
drag, startPoint x: 530, startPoint y: 69, endPoint x: 536, endPoint y: 213, distance: 144.4
click at [536, 213] on button "Done" at bounding box center [512, 219] width 71 height 16
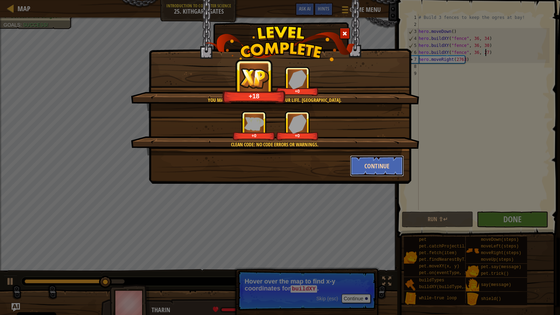
click at [362, 167] on button "Continue" at bounding box center [377, 165] width 54 height 21
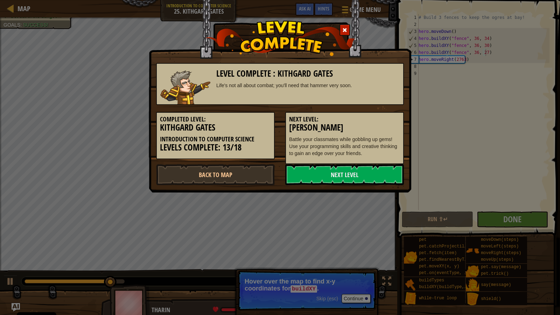
click at [367, 132] on h3 "[PERSON_NAME]" at bounding box center [344, 127] width 111 height 9
click at [308, 174] on link "Next Level" at bounding box center [344, 174] width 119 height 21
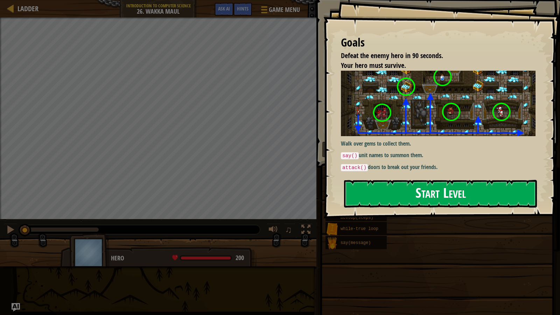
click at [515, 190] on button "Start Level" at bounding box center [440, 194] width 193 height 28
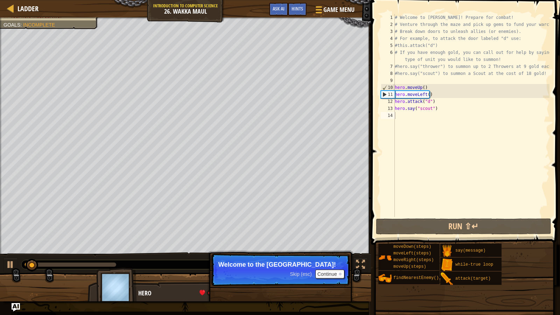
click at [338, 270] on p "Skip (esc) Continue Welcome to the [GEOGRAPHIC_DATA]!" at bounding box center [280, 270] width 139 height 32
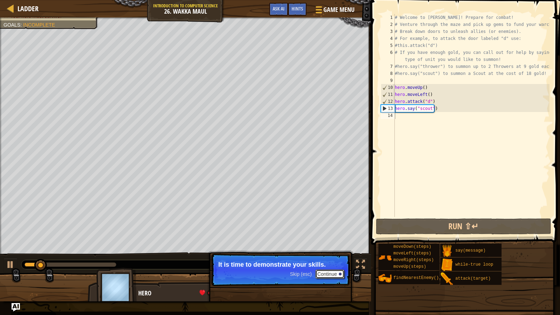
click at [329, 270] on button "Continue" at bounding box center [329, 274] width 29 height 9
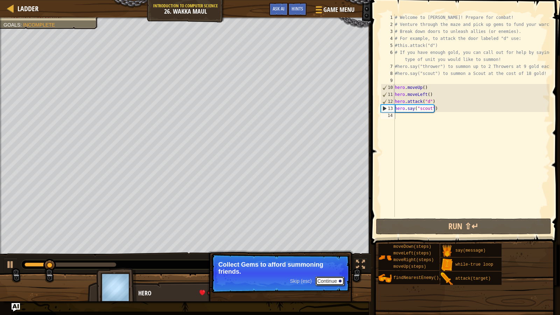
click at [330, 270] on button "Continue" at bounding box center [329, 281] width 29 height 9
click at [325, 270] on button "Continue" at bounding box center [329, 281] width 29 height 9
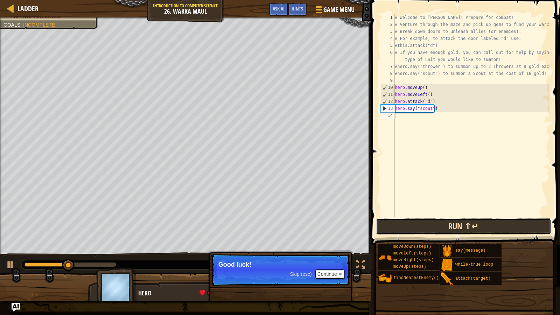
click at [452, 227] on button "Run ⇧↵" at bounding box center [463, 227] width 175 height 16
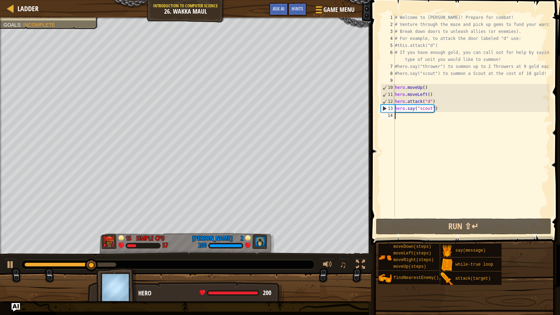
type textarea "h"
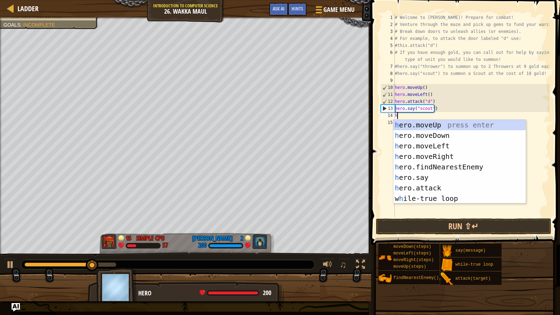
scroll to position [3, 0]
click at [457, 167] on div "h ero.moveUp press enter h ero.moveDown press enter h ero.moveLeft press enter …" at bounding box center [460, 172] width 132 height 105
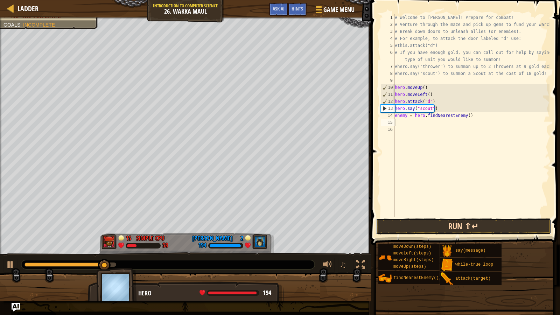
click at [486, 221] on button "Run ⇧↵" at bounding box center [463, 227] width 175 height 16
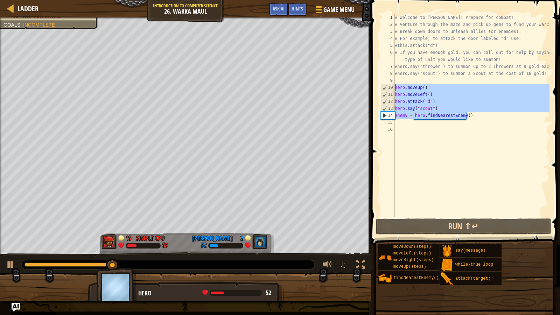
drag, startPoint x: 471, startPoint y: 114, endPoint x: 391, endPoint y: 82, distance: 86.7
click at [389, 83] on div "1 2 3 4 5 6 7 8 9 10 11 12 13 14 15 16 # Welcome to [PERSON_NAME]! Prepare for …" at bounding box center [465, 115] width 170 height 203
type textarea "hero.moveUp()"
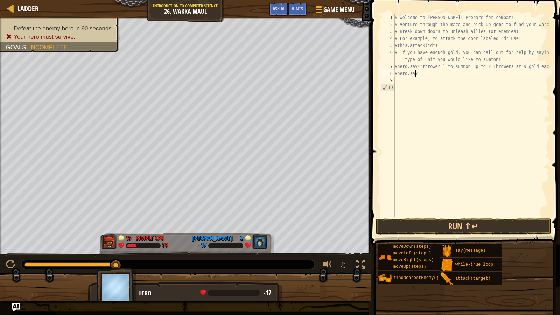
type textarea "#"
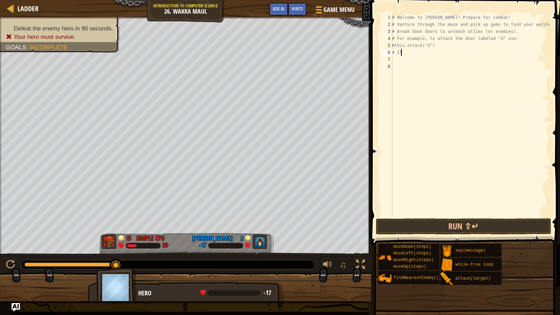
type textarea "#"
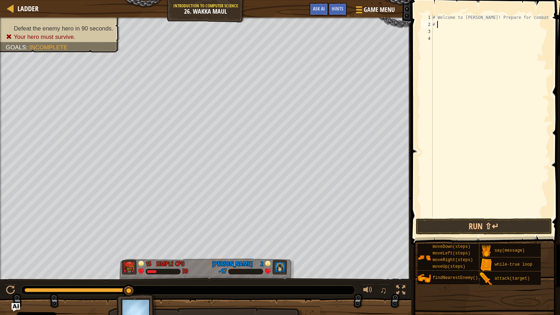
type textarea "#"
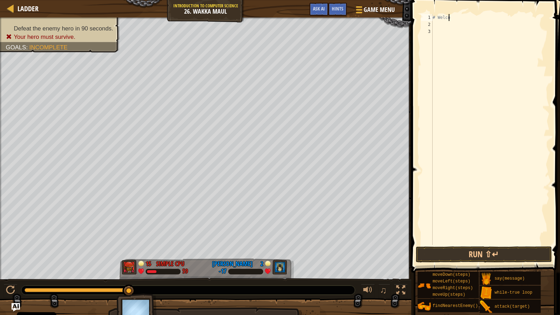
type textarea "#"
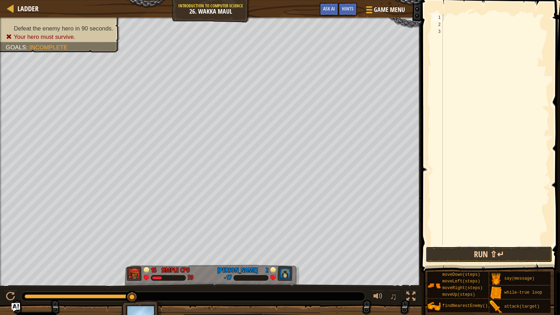
click at [481, 255] on button "Run ⇧↵" at bounding box center [489, 255] width 126 height 16
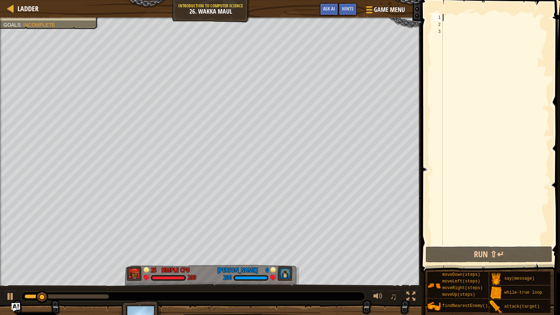
type textarea "h"
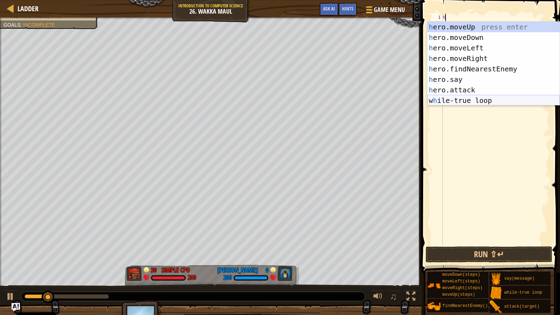
click at [490, 98] on div "h ero.moveUp press enter h ero.moveDown press enter h ero.moveLeft press enter …" at bounding box center [494, 74] width 132 height 105
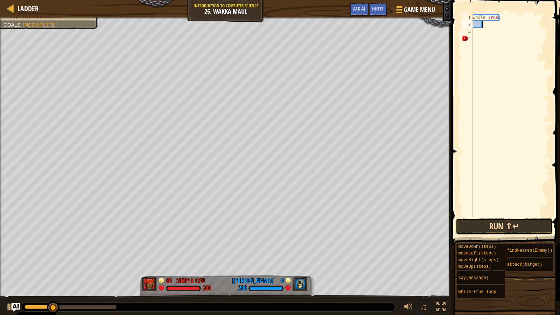
click at [499, 255] on div "Hints Videos 1 2 3 4 while True : ההההההההההההההההההההההההההההההההההההההההההההה…" at bounding box center [505, 156] width 111 height 312
click at [508, 226] on button "Run ⇧↵" at bounding box center [504, 227] width 97 height 16
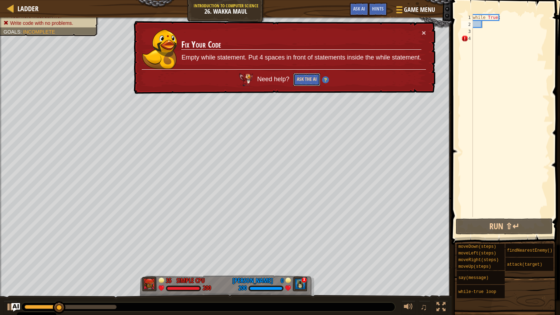
click at [309, 76] on button "Ask the AI" at bounding box center [306, 79] width 27 height 13
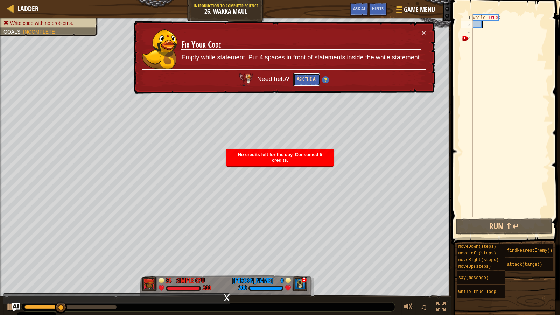
click at [310, 76] on button "Ask the AI" at bounding box center [306, 79] width 27 height 13
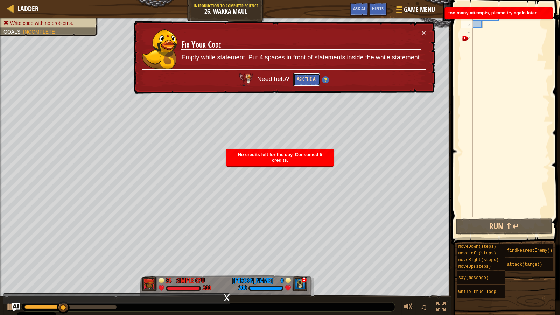
click at [310, 76] on button "Ask the AI" at bounding box center [306, 79] width 27 height 13
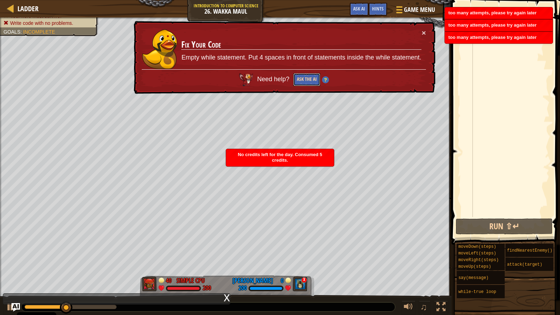
click at [310, 76] on button "Ask the AI" at bounding box center [306, 79] width 27 height 13
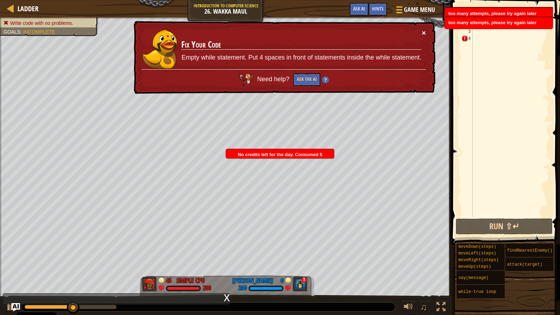
click at [422, 31] on button "×" at bounding box center [424, 32] width 4 height 7
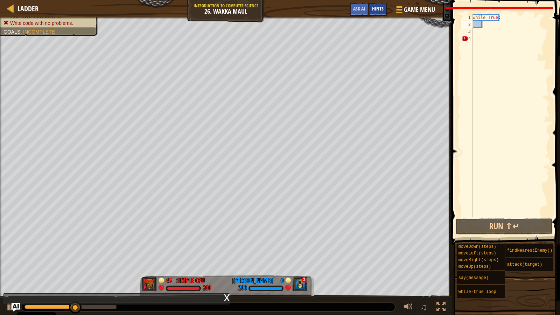
click at [374, 8] on span "Hints" at bounding box center [378, 8] width 12 height 7
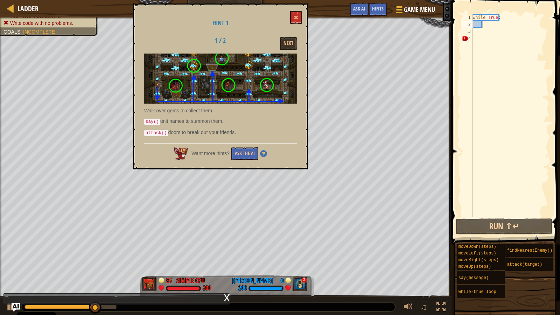
drag, startPoint x: 257, startPoint y: 106, endPoint x: 209, endPoint y: 99, distance: 48.2
click at [209, 99] on div "Walk over gems to collect them. say() unit names to summon them. attack() doors…" at bounding box center [220, 97] width 153 height 86
click at [285, 42] on button "Next" at bounding box center [288, 43] width 17 height 13
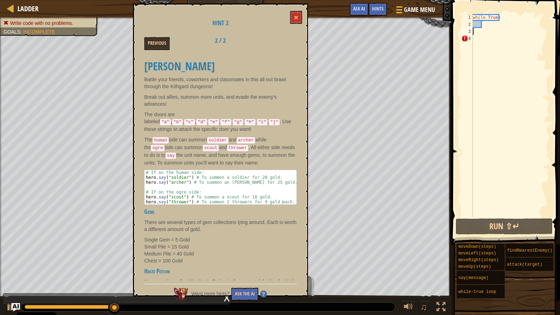
click at [483, 34] on div "while True :" at bounding box center [511, 122] width 78 height 217
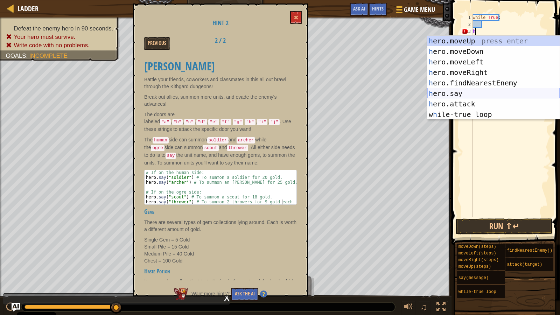
click at [481, 93] on div "h ero.moveUp press enter h ero.moveDown press enter h ero.moveLeft press enter …" at bounding box center [494, 88] width 132 height 105
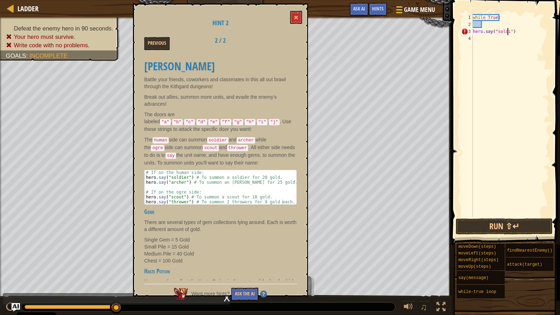
scroll to position [3, 3]
type textarea "hero.say("soldier")"
click at [469, 37] on div "4" at bounding box center [468, 38] width 12 height 7
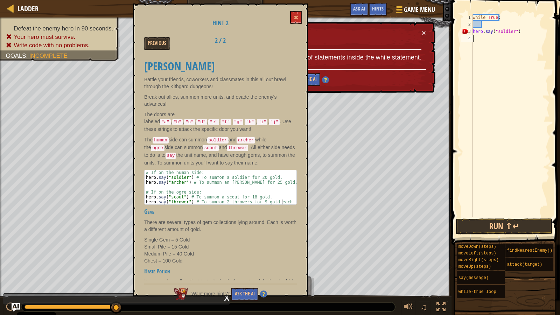
scroll to position [3, 0]
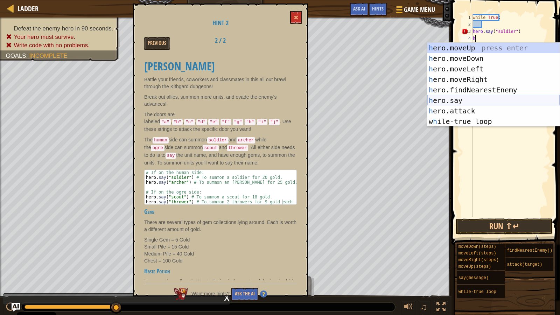
click at [488, 100] on div "h ero.moveUp press enter h ero.moveDown press enter h ero.moveLeft press enter …" at bounding box center [494, 95] width 132 height 105
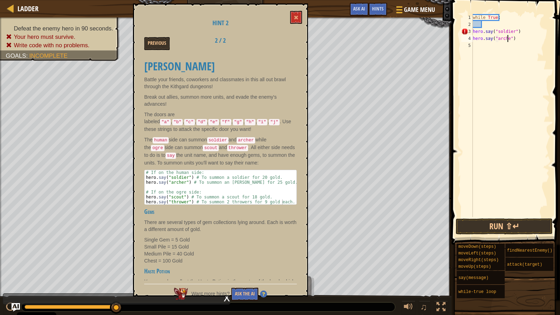
type textarea "hero.say("archer")"
click at [470, 46] on div "5" at bounding box center [468, 45] width 12 height 7
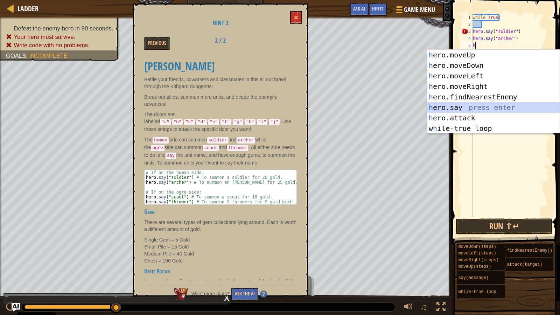
click at [460, 106] on div "h ero.moveUp press enter h ero.moveDown press enter h ero.moveLeft press enter …" at bounding box center [494, 102] width 132 height 105
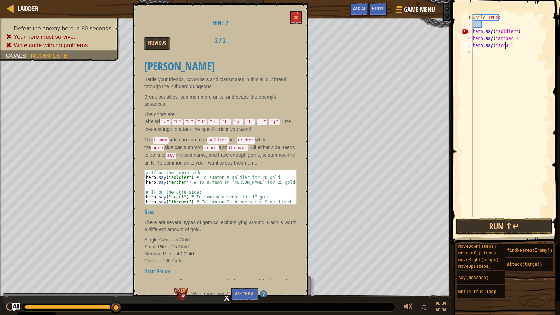
scroll to position [3, 3]
type textarea "hero.say("scout")"
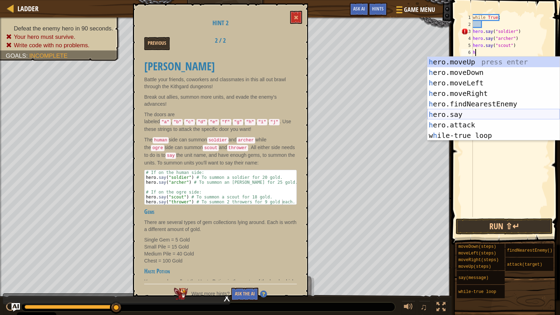
click at [461, 113] on div "h ero.moveUp press enter h ero.moveDown press enter h ero.moveLeft press enter …" at bounding box center [494, 109] width 132 height 105
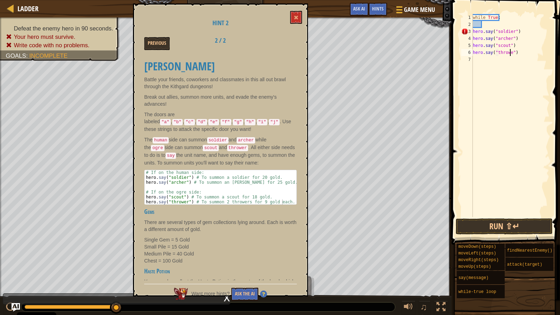
scroll to position [3, 3]
click at [531, 224] on button "Run ⇧↵" at bounding box center [504, 227] width 97 height 16
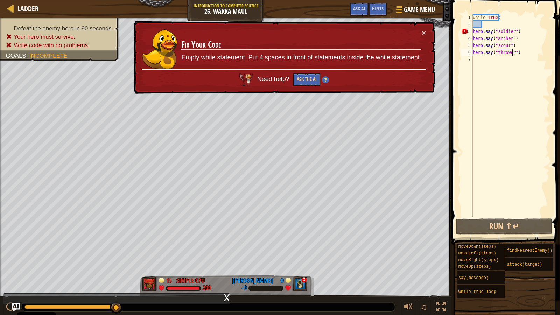
click at [421, 35] on td "Fix Your Code Empty while statement. Put 4 spaces in front of statements inside…" at bounding box center [301, 49] width 241 height 40
drag, startPoint x: 421, startPoint y: 30, endPoint x: 456, endPoint y: 39, distance: 35.6
click at [421, 30] on td "Fix Your Code Empty while statement. Put 4 spaces in front of statements inside…" at bounding box center [301, 49] width 241 height 40
click at [423, 29] on button "×" at bounding box center [424, 32] width 4 height 7
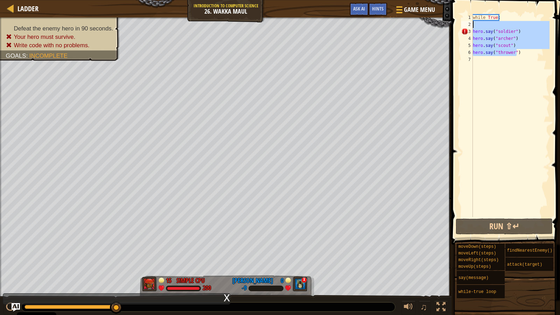
drag, startPoint x: 521, startPoint y: 53, endPoint x: 472, endPoint y: 27, distance: 55.6
click at [472, 27] on div "hero.say("thrower") 1 2 3 4 5 6 7 while True : hero . say ( "soldier" ) hero . …" at bounding box center [505, 115] width 90 height 203
type textarea "hero.say("soldier")"
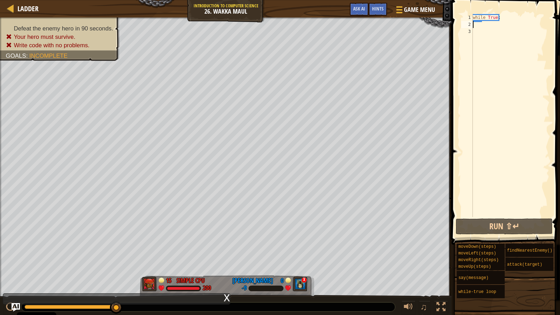
scroll to position [3, 0]
type textarea "w"
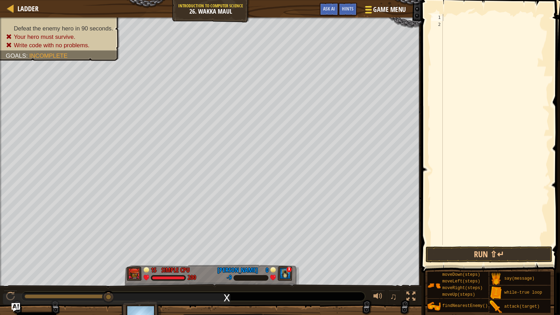
click at [373, 6] on span "Game Menu" at bounding box center [389, 9] width 33 height 9
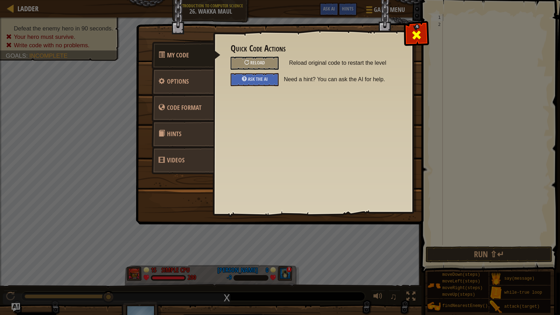
click at [420, 32] on span at bounding box center [416, 34] width 11 height 11
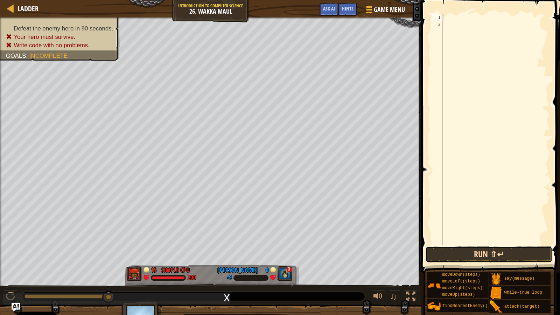
drag, startPoint x: 505, startPoint y: 251, endPoint x: 509, endPoint y: 247, distance: 6.5
click at [507, 251] on button "Run ⇧↵" at bounding box center [489, 255] width 126 height 16
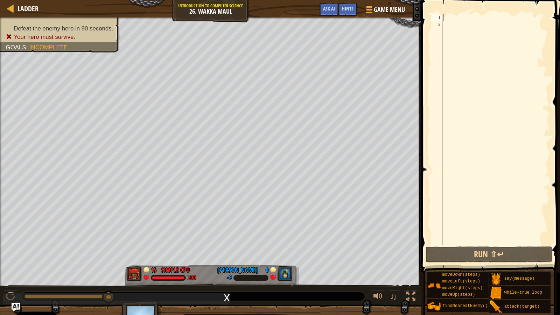
type textarea "a"
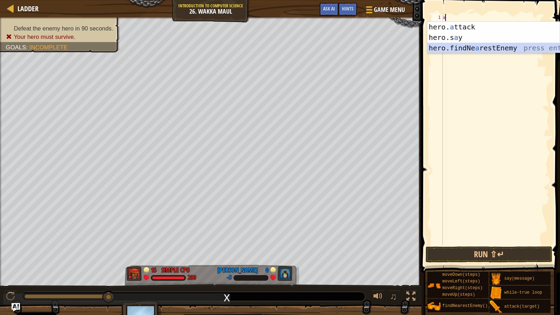
click at [485, 47] on div "hero. a ttack press enter hero.s a y press enter hero.findNe a restEnemy press …" at bounding box center [494, 48] width 132 height 53
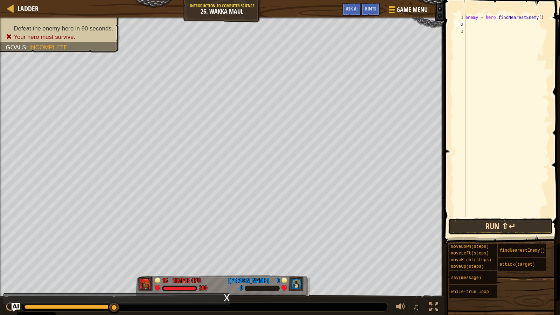
click at [501, 226] on button "Run ⇧↵" at bounding box center [501, 227] width 104 height 16
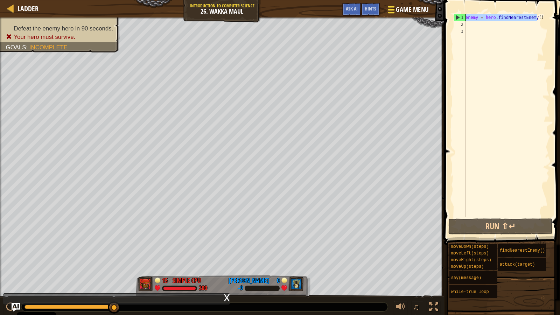
drag, startPoint x: 542, startPoint y: 17, endPoint x: 431, endPoint y: 18, distance: 110.7
click at [431, 18] on div "Ladder Introduction to Computer Science 26. Wakka Maul Game Menu Done Hints Ask…" at bounding box center [280, 157] width 560 height 315
type textarea "enemy = hero.findNearestEnemy()"
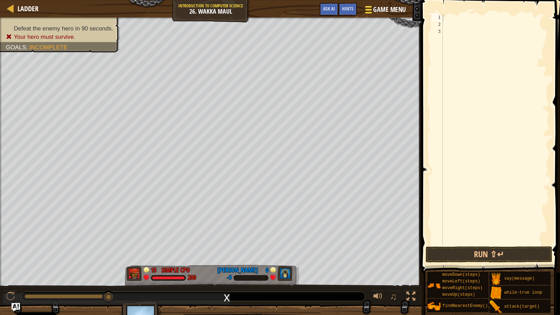
click at [382, 6] on span "Game Menu" at bounding box center [389, 9] width 33 height 9
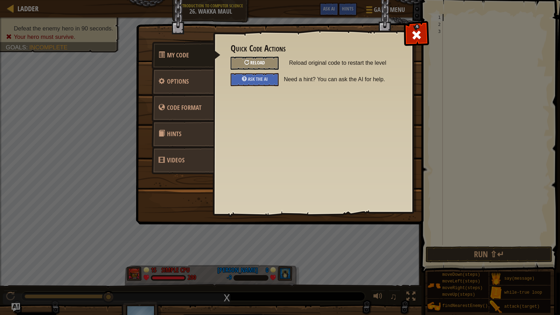
click at [244, 58] on div "Reload" at bounding box center [255, 63] width 48 height 13
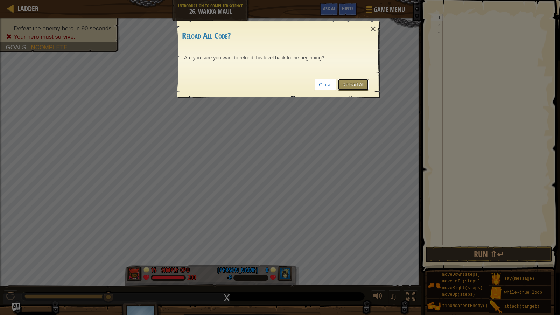
click at [341, 80] on link "Reload All" at bounding box center [353, 85] width 31 height 12
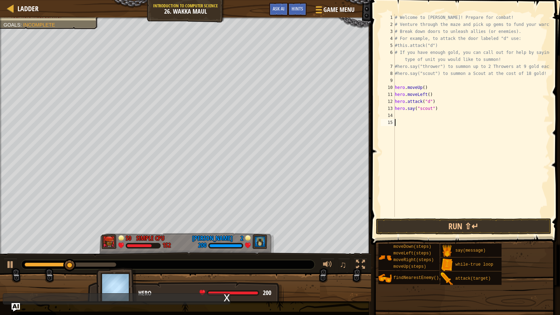
drag, startPoint x: 383, startPoint y: 103, endPoint x: 384, endPoint y: 113, distance: 10.2
type textarea "hero.say("scout")"
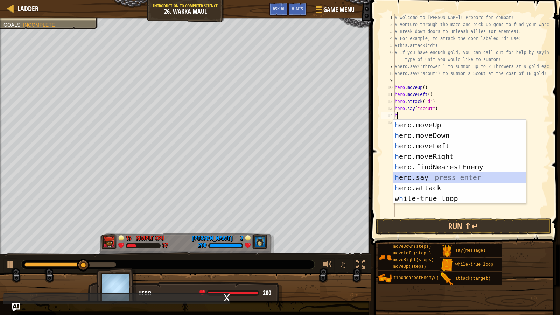
click at [465, 175] on div "h ero.moveUp press enter h ero.moveDown press enter h ero.moveLeft press enter …" at bounding box center [460, 172] width 132 height 105
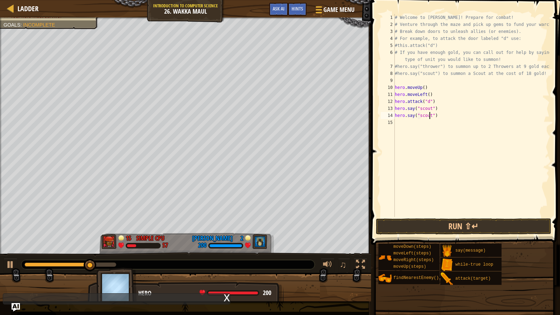
scroll to position [3, 3]
type textarea "hero.say("scout")"
click at [515, 219] on div "hero.say("scout") 1 2 3 4 5 6 7 8 9 10 11 12 13 14 15 # Welcome to [PERSON_NAME…" at bounding box center [464, 136] width 191 height 265
click at [515, 219] on button "Run ⇧↵" at bounding box center [463, 227] width 175 height 16
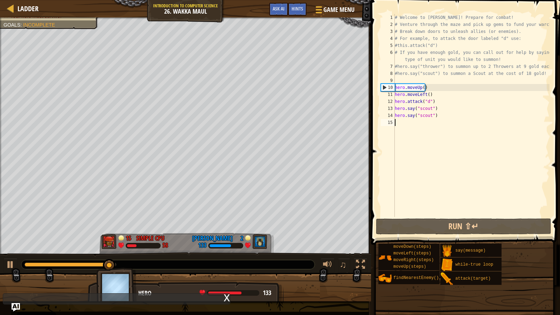
click at [392, 125] on div "15" at bounding box center [388, 122] width 14 height 7
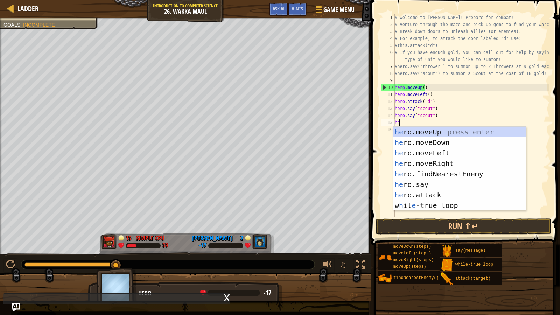
type textarea "her"
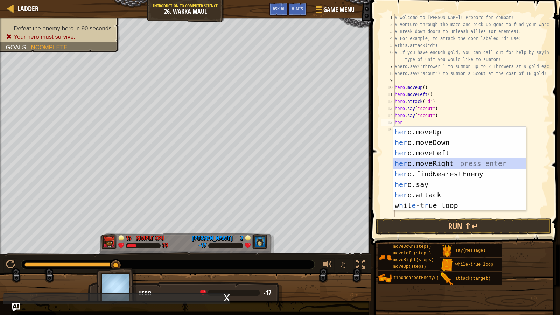
click at [473, 163] on div "her o.moveUp press enter her o.moveDown press enter her o.moveLeft press enter …" at bounding box center [460, 179] width 132 height 105
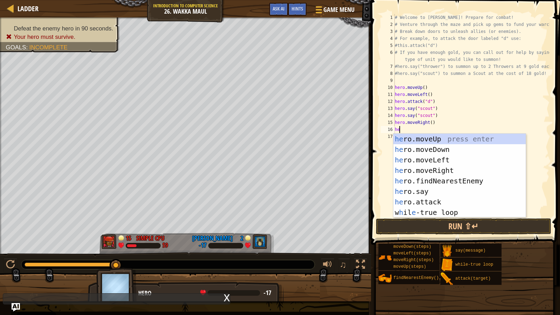
type textarea "her"
click at [435, 144] on div "her o.moveUp press enter her o.moveDown press enter her o.moveLeft press enter …" at bounding box center [460, 186] width 132 height 105
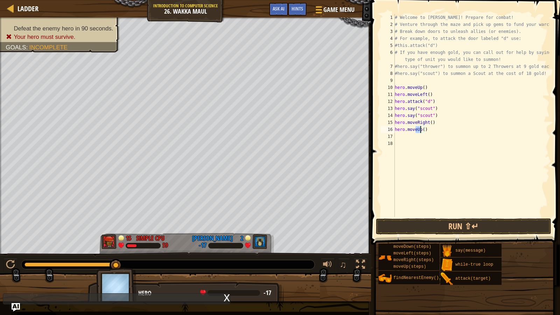
drag, startPoint x: 415, startPoint y: 131, endPoint x: 420, endPoint y: 130, distance: 5.4
click at [420, 130] on div "# Welcome to [PERSON_NAME]! Prepare for combat! # Venture through the maze and …" at bounding box center [472, 122] width 156 height 217
click at [494, 136] on div "hero.moveD own press enter" at bounding box center [460, 150] width 132 height 32
type textarea "hero.moveDown()"
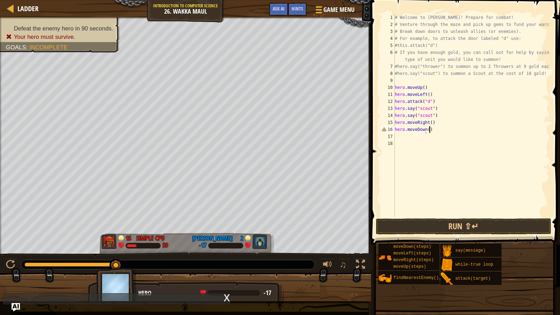
scroll to position [3, 2]
click at [428, 133] on div "# Welcome to [PERSON_NAME]! Prepare for combat! # Venture through the maze and …" at bounding box center [472, 122] width 156 height 217
click at [427, 130] on div "# Welcome to [PERSON_NAME]! Prepare for combat! # Venture through the maze and …" at bounding box center [472, 122] width 156 height 217
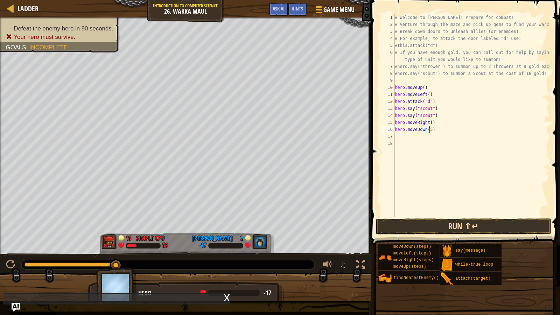
type textarea "hero.moveDown(5)"
click at [534, 223] on button "Run ⇧↵" at bounding box center [463, 227] width 175 height 16
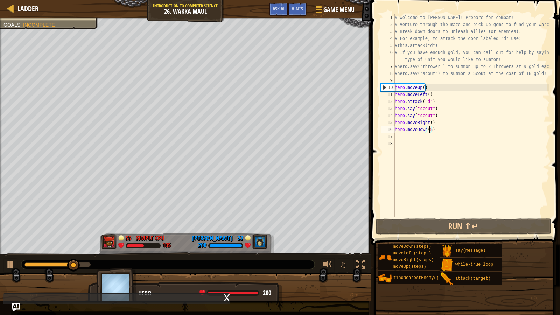
click at [391, 133] on div "17" at bounding box center [388, 136] width 14 height 7
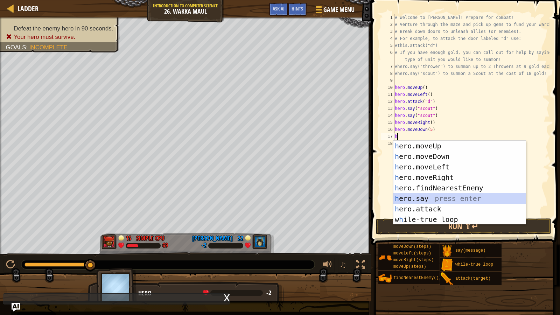
click at [442, 196] on div "h ero.moveUp press enter h ero.moveDown press enter h ero.moveLeft press enter …" at bounding box center [460, 193] width 132 height 105
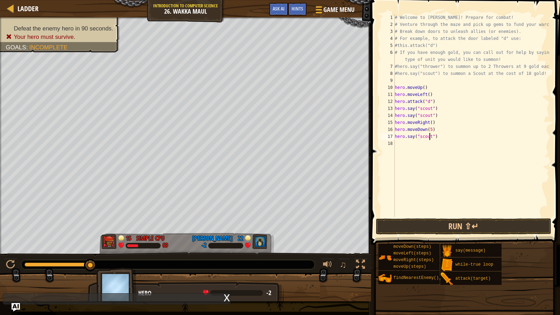
scroll to position [3, 3]
type textarea "hero.say("scout")"
click at [456, 227] on button "Run ⇧↵" at bounding box center [463, 227] width 175 height 16
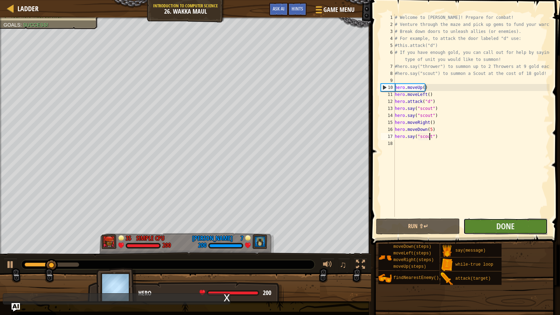
click at [521, 223] on button "Done" at bounding box center [506, 227] width 84 height 16
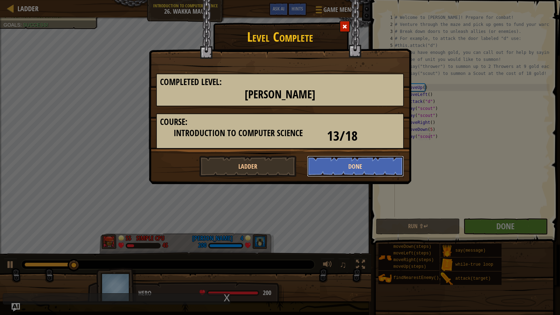
click at [387, 162] on button "Done" at bounding box center [355, 166] width 97 height 21
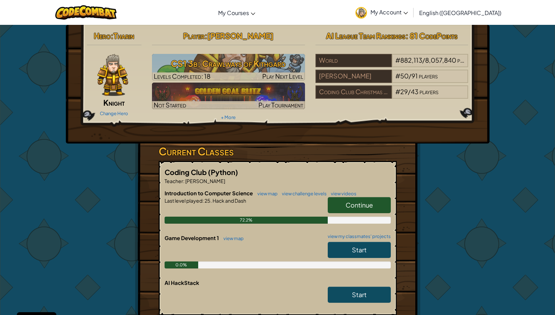
click at [357, 204] on span "Continue" at bounding box center [359, 205] width 27 height 8
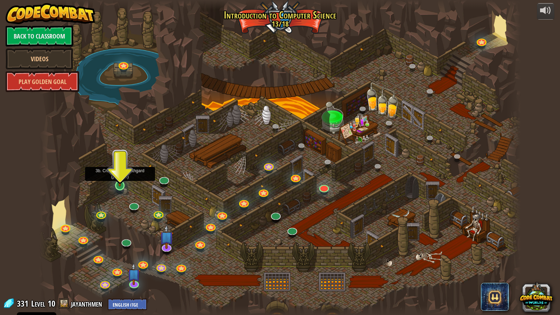
click at [122, 185] on img at bounding box center [119, 171] width 13 height 29
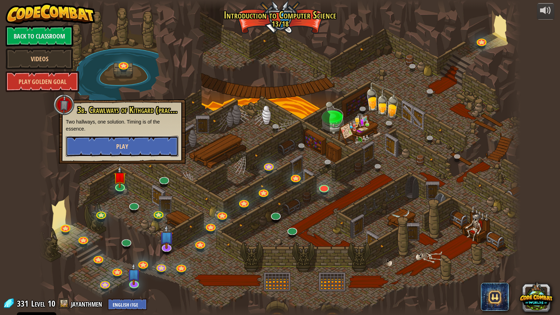
click at [140, 149] on button "Play" at bounding box center [122, 146] width 113 height 21
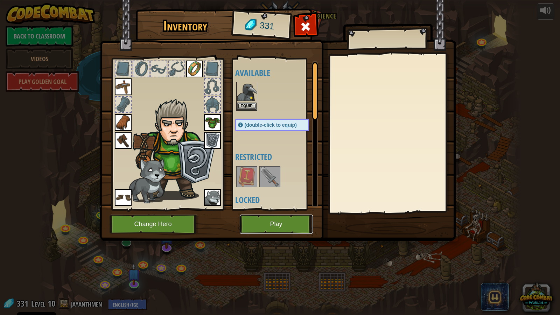
click at [278, 219] on button "Play" at bounding box center [276, 224] width 73 height 19
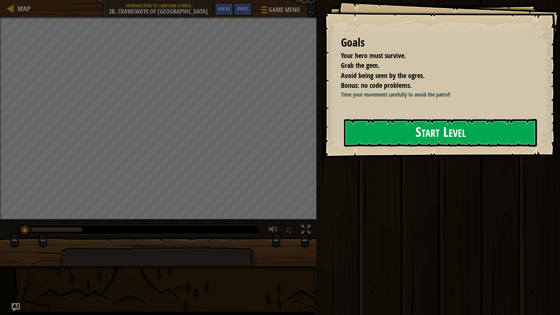
click at [468, 122] on button "Start Level" at bounding box center [440, 133] width 193 height 28
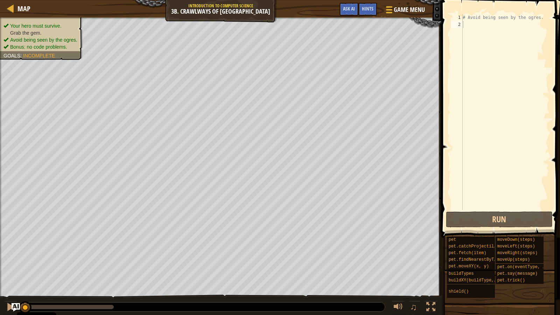
drag, startPoint x: 559, startPoint y: 158, endPoint x: 557, endPoint y: 162, distance: 4.9
click at [557, 159] on span at bounding box center [501, 109] width 124 height 258
drag, startPoint x: 539, startPoint y: 219, endPoint x: 513, endPoint y: 200, distance: 32.2
click at [538, 219] on button "Run" at bounding box center [499, 219] width 107 height 16
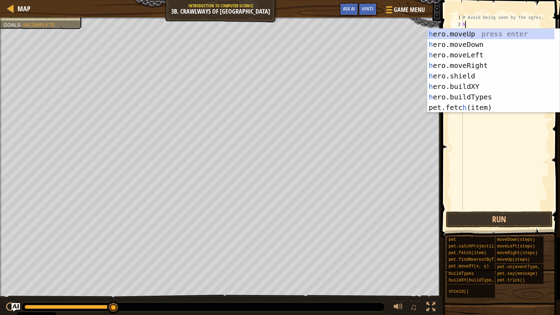
scroll to position [3, 0]
type textarea "her"
click at [485, 55] on div "her o.moveUp press enter her o.moveDown press enter her o.moveLeft press enter …" at bounding box center [491, 81] width 127 height 105
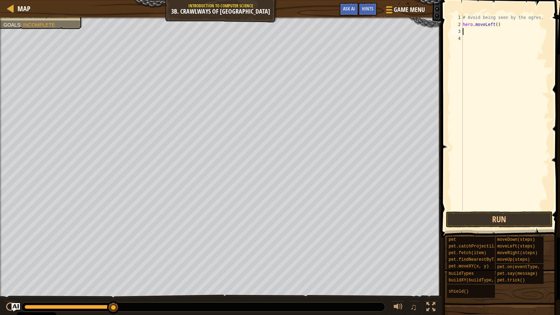
scroll to position [3, 0]
click at [495, 24] on div "# Avoid being seen by the ogres. hero . moveLeft ( )" at bounding box center [506, 119] width 88 height 210
click at [534, 212] on button "Run" at bounding box center [499, 219] width 107 height 16
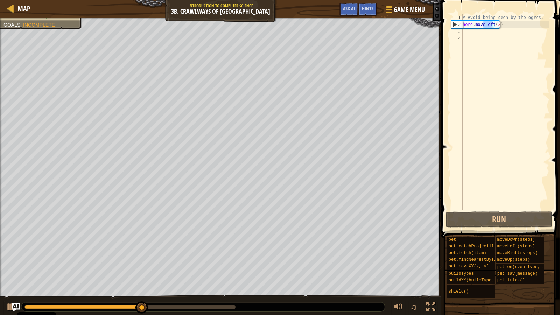
drag, startPoint x: 484, startPoint y: 25, endPoint x: 493, endPoint y: 26, distance: 9.3
click at [493, 26] on div "# Avoid being seen by the ogres. hero . moveLeft ( 2 )" at bounding box center [506, 119] width 88 height 210
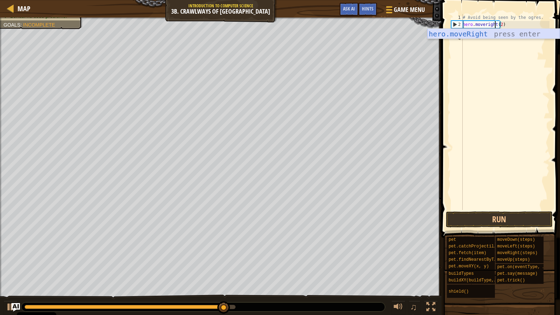
click at [493, 34] on div "hero.moveRight press enter" at bounding box center [494, 45] width 132 height 32
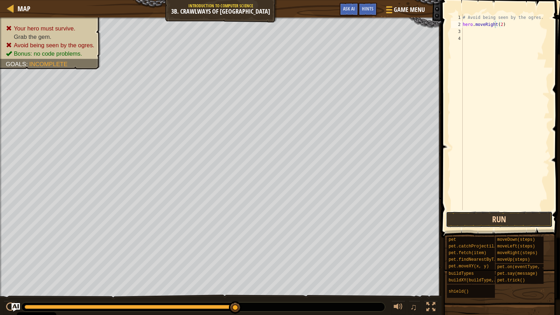
click at [511, 220] on button "Run" at bounding box center [499, 219] width 107 height 16
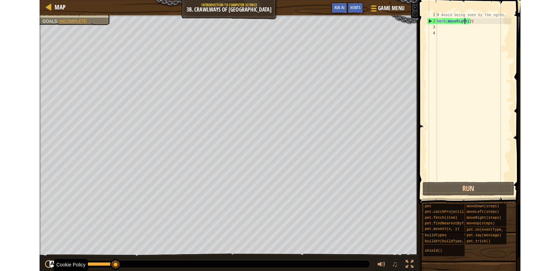
scroll to position [3, 3]
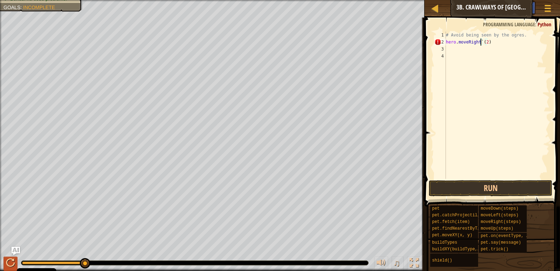
type textarea "hero.moveRight`(2)"
